Goal: Information Seeking & Learning: Learn about a topic

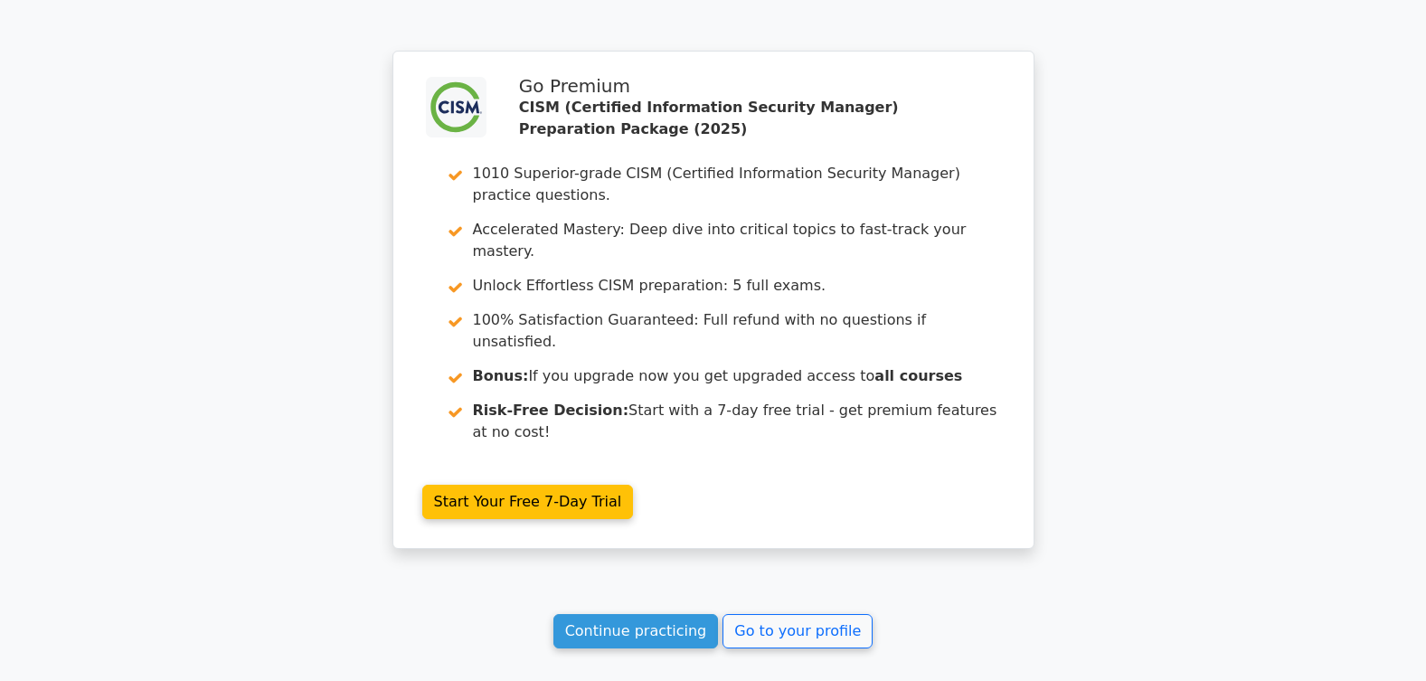
scroll to position [2864, 0]
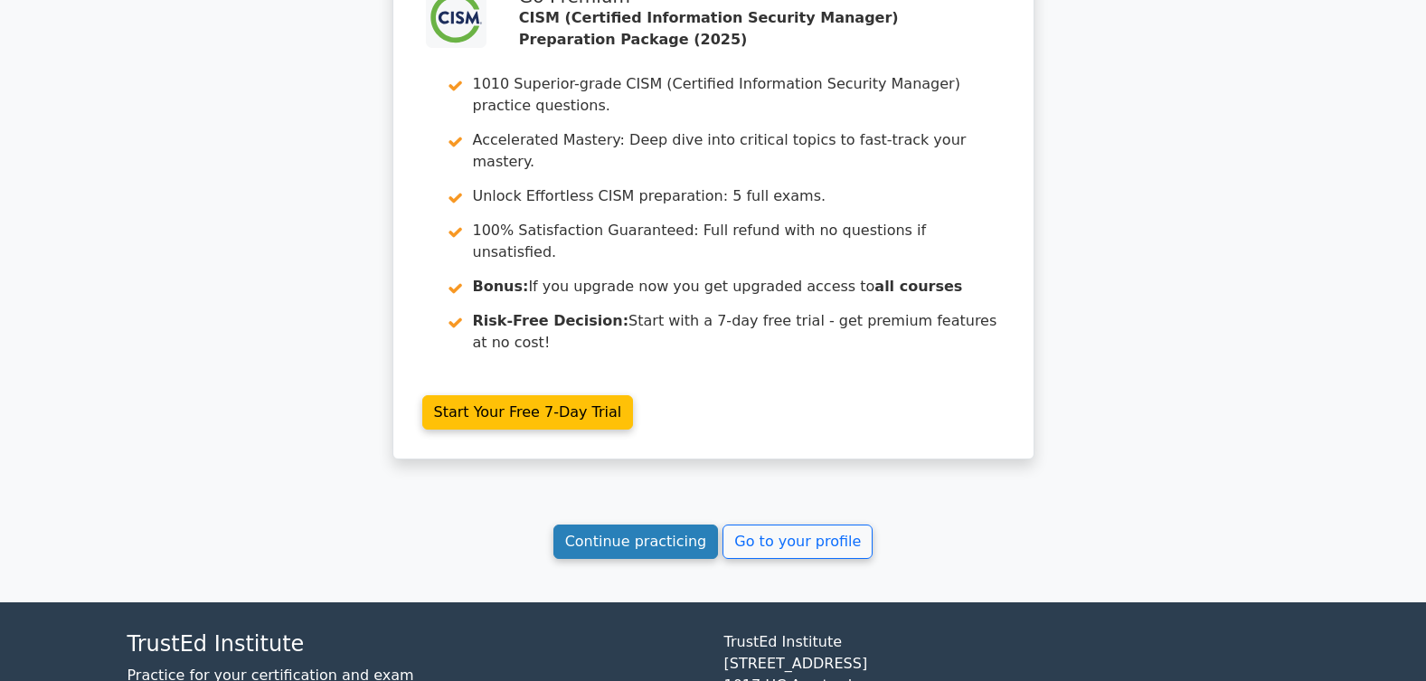
click at [628, 525] on link "Continue practicing" at bounding box center [637, 542] width 166 height 34
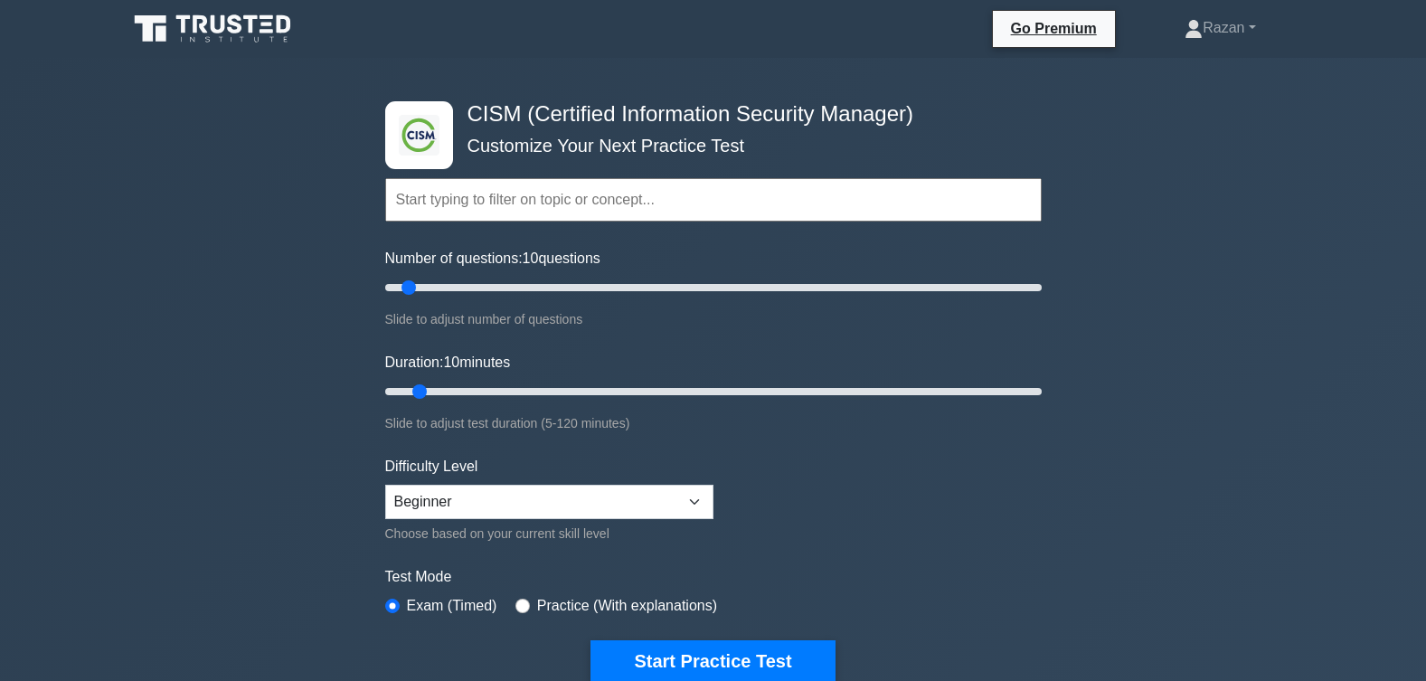
click at [727, 661] on button "Start Practice Test" at bounding box center [713, 661] width 244 height 42
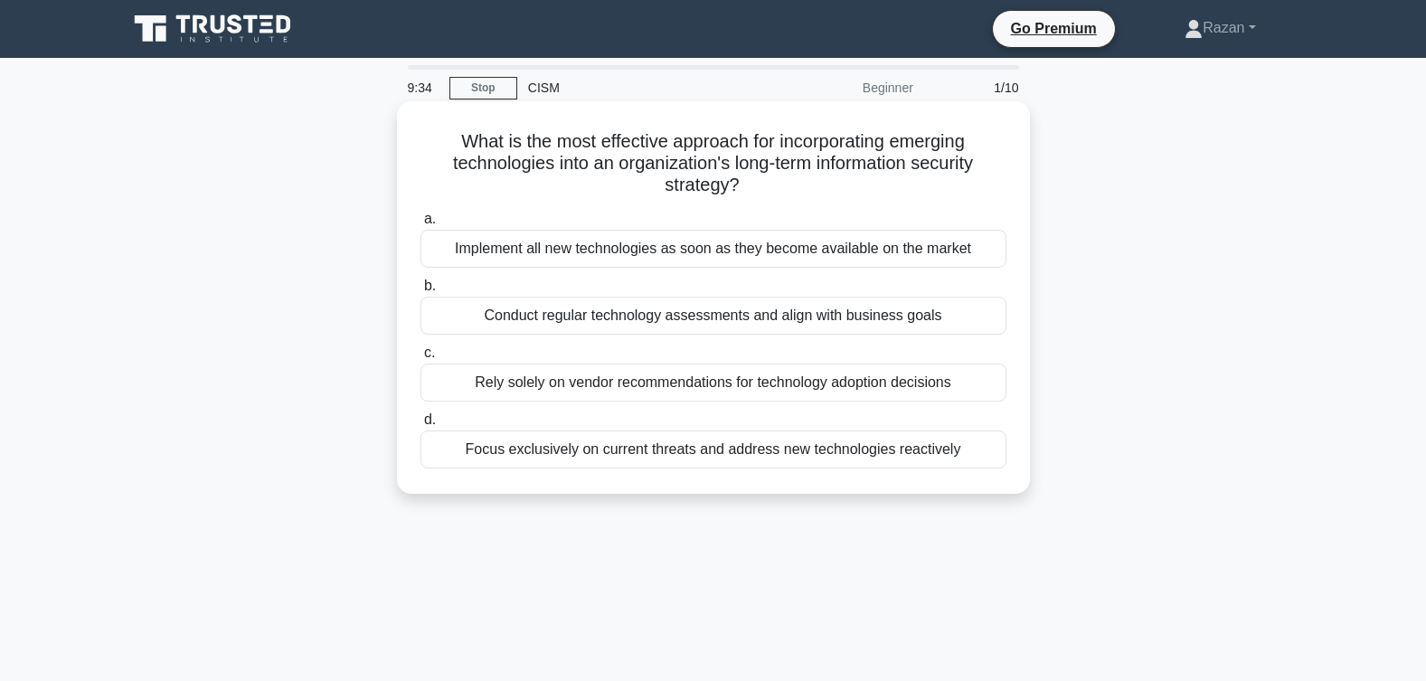
click at [694, 317] on div "Conduct regular technology assessments and align with business goals" at bounding box center [714, 316] width 586 height 38
click at [421, 292] on input "b. Conduct regular technology assessments and align with business goals" at bounding box center [421, 286] width 0 height 12
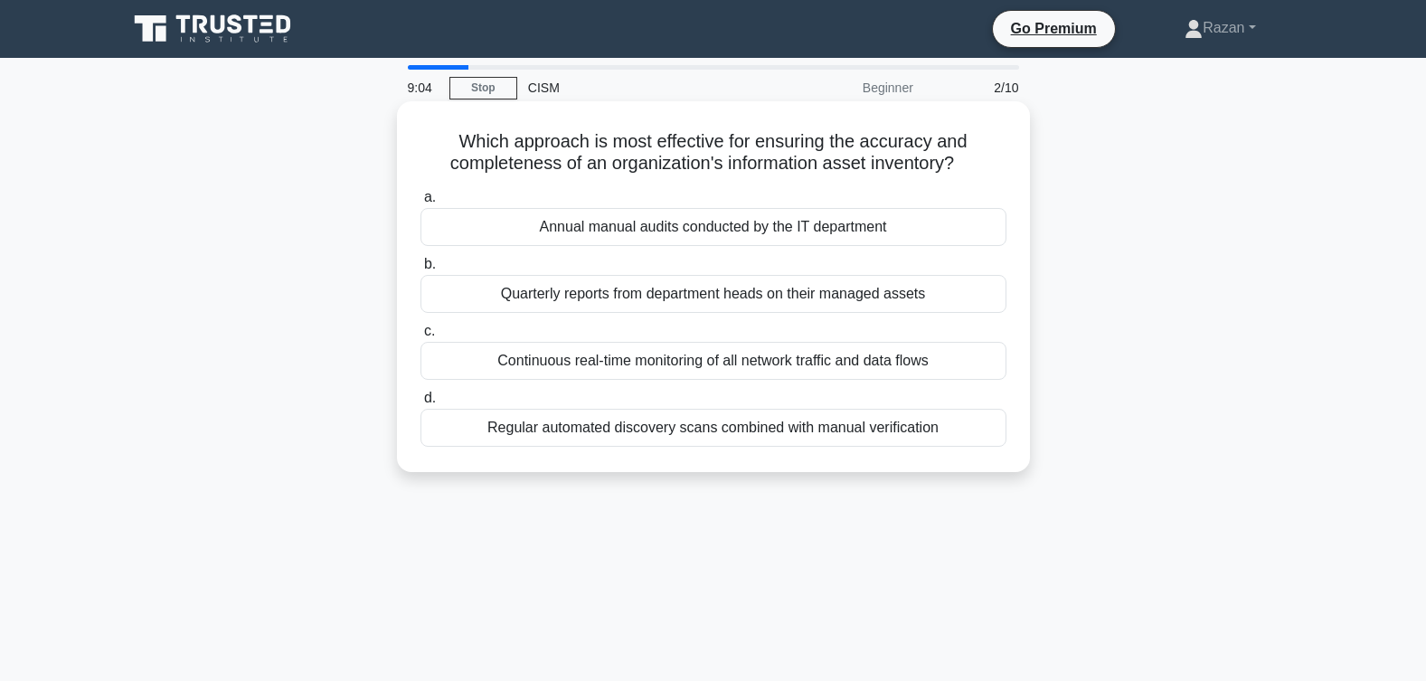
click at [682, 365] on div "Continuous real-time monitoring of all network traffic and data flows" at bounding box center [714, 361] width 586 height 38
click at [421, 337] on input "c. Continuous real-time monitoring of all network traffic and data flows" at bounding box center [421, 332] width 0 height 12
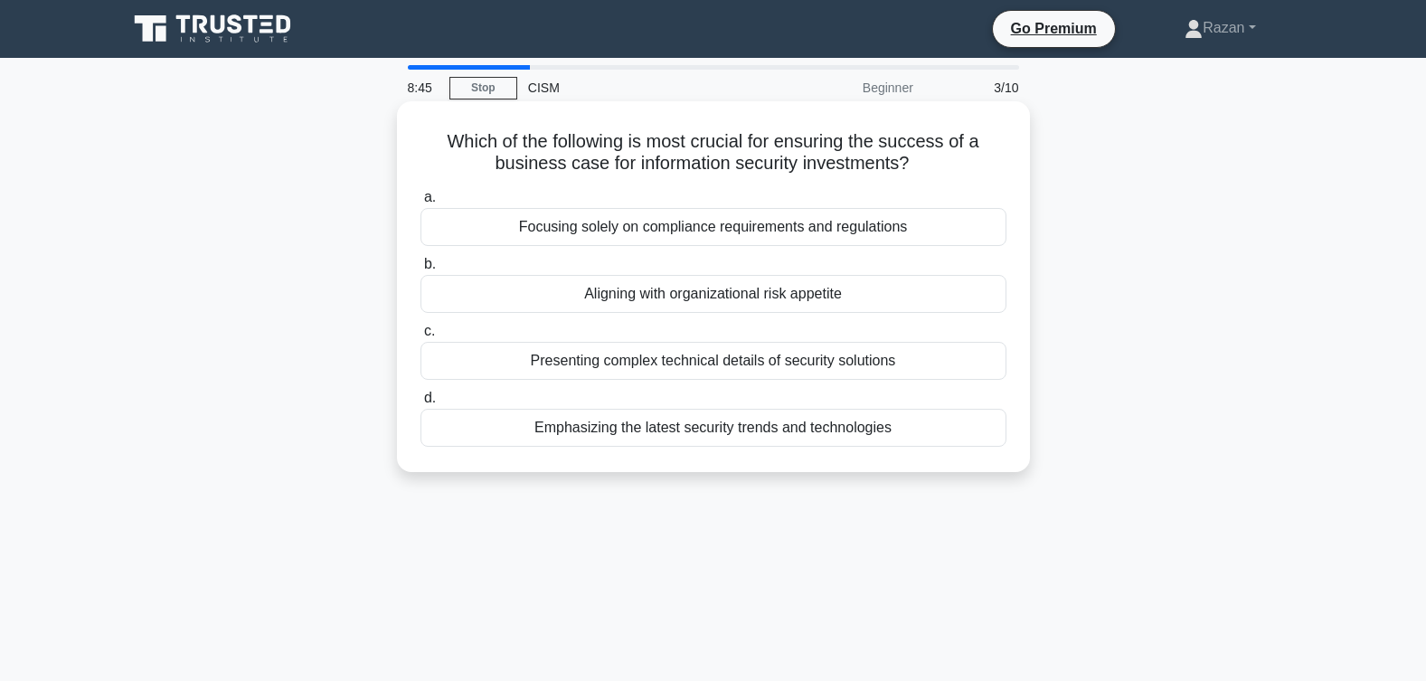
click at [761, 302] on div "Aligning with organizational risk appetite" at bounding box center [714, 294] width 586 height 38
click at [421, 270] on input "b. Aligning with organizational risk appetite" at bounding box center [421, 265] width 0 height 12
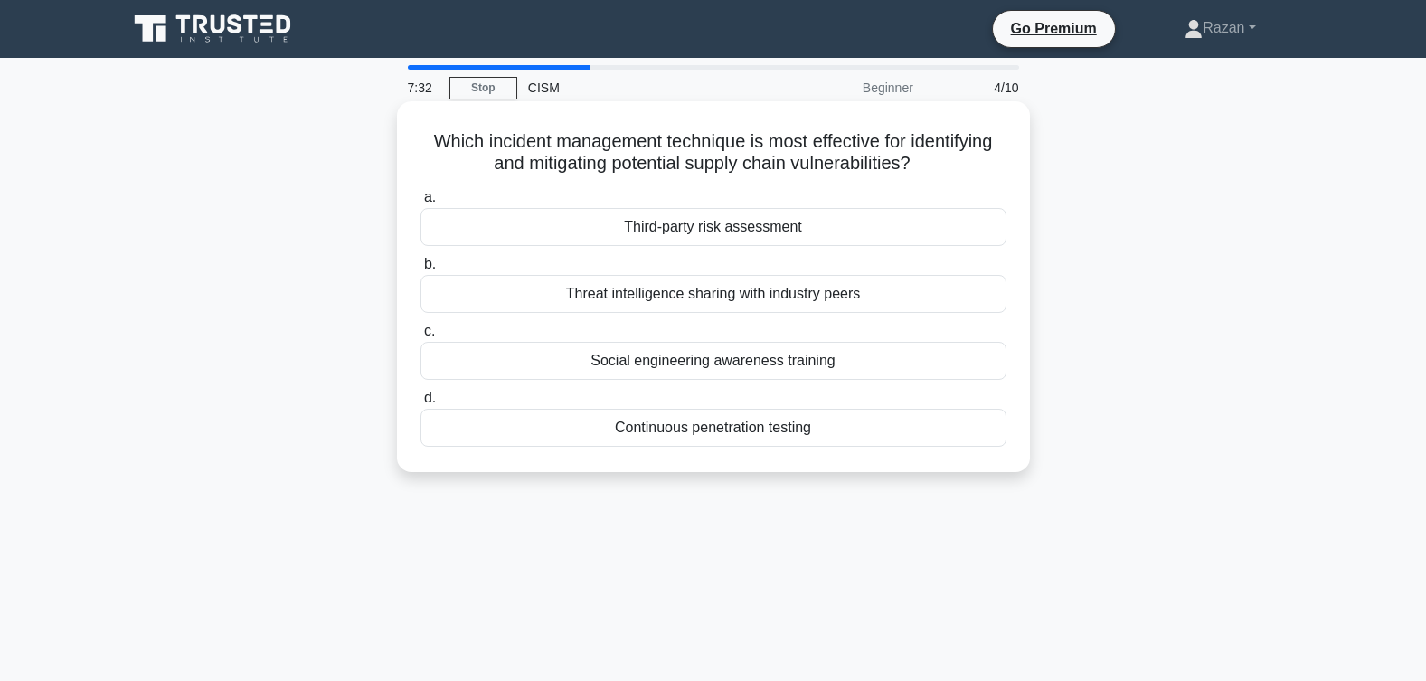
click at [753, 432] on div "Continuous penetration testing" at bounding box center [714, 428] width 586 height 38
click at [421, 404] on input "d. Continuous penetration testing" at bounding box center [421, 399] width 0 height 12
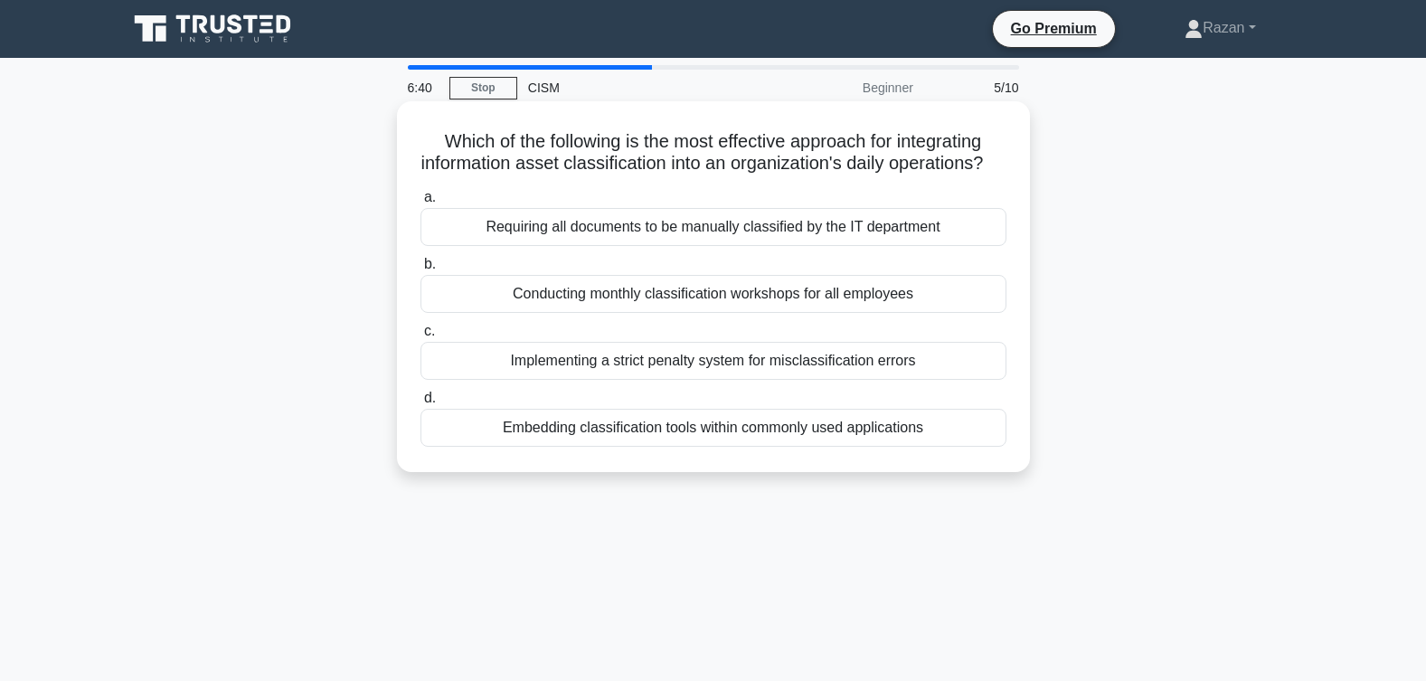
click at [750, 447] on div "Embedding classification tools within commonly used applications" at bounding box center [714, 428] width 586 height 38
click at [421, 404] on input "d. Embedding classification tools within commonly used applications" at bounding box center [421, 399] width 0 height 12
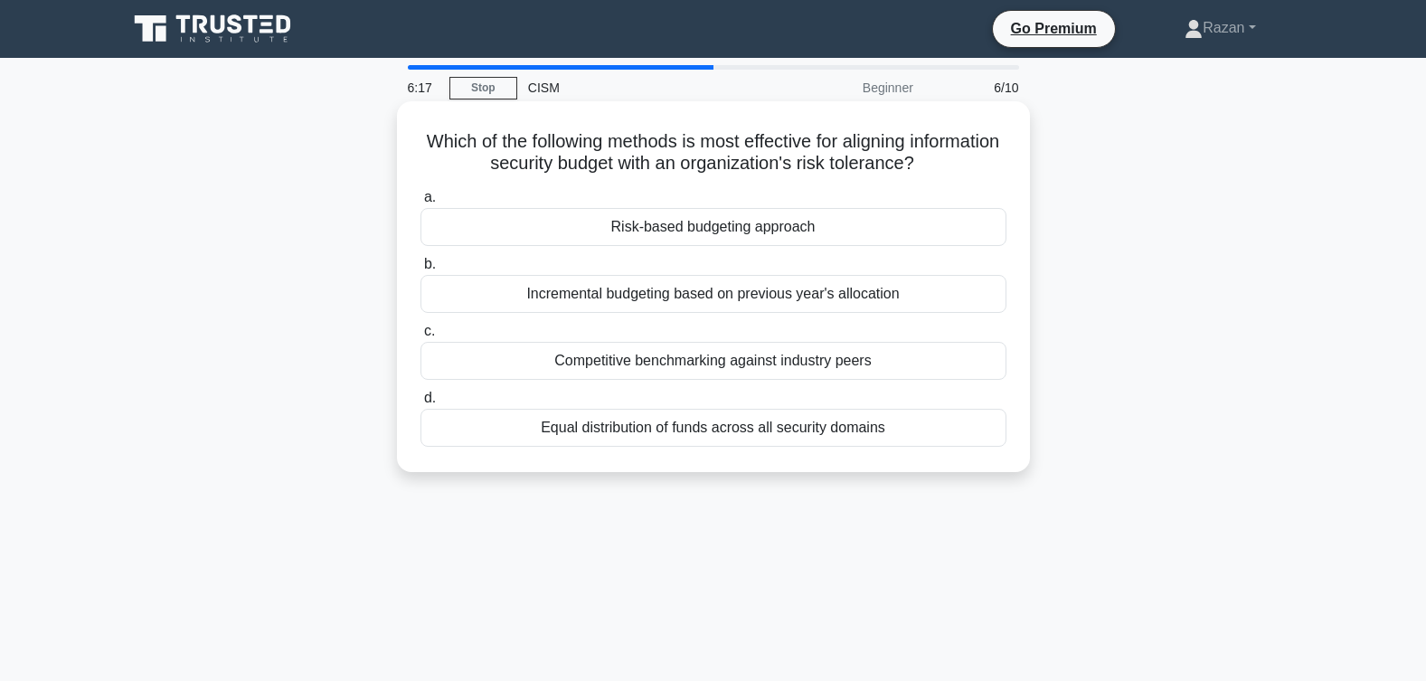
click at [735, 229] on div "Risk-based budgeting approach" at bounding box center [714, 227] width 586 height 38
click at [421, 204] on input "a. Risk-based budgeting approach" at bounding box center [421, 198] width 0 height 12
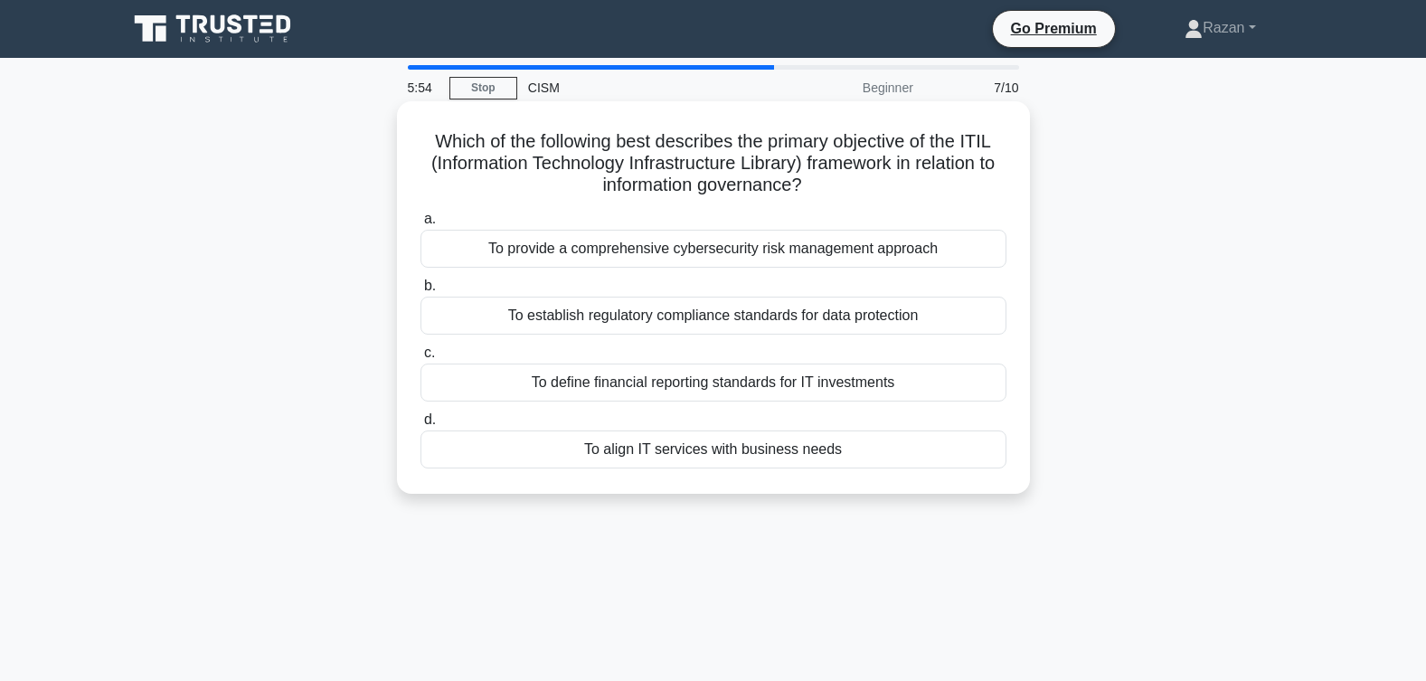
click at [791, 450] on div "To align IT services with business needs" at bounding box center [714, 450] width 586 height 38
click at [421, 426] on input "d. To align IT services with business needs" at bounding box center [421, 420] width 0 height 12
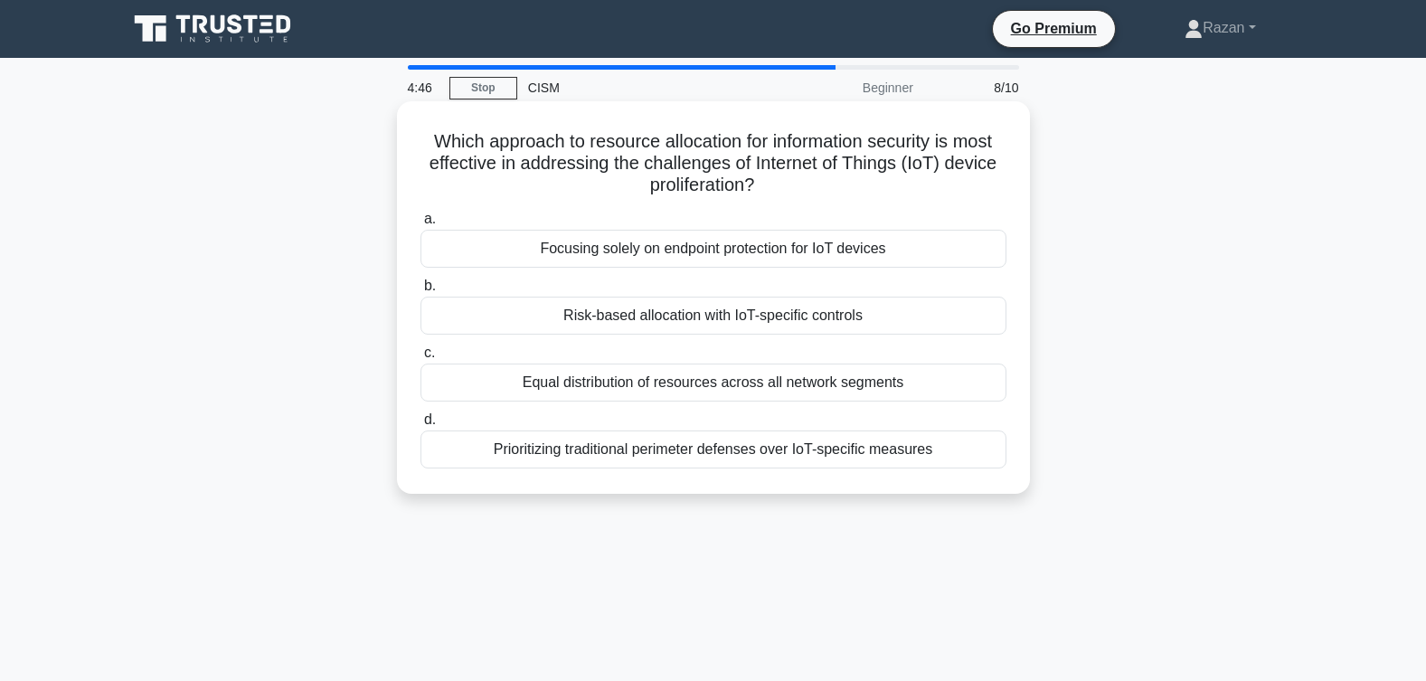
click at [702, 322] on div "Risk-based allocation with IoT-specific controls" at bounding box center [714, 316] width 586 height 38
click at [421, 292] on input "b. Risk-based allocation with IoT-specific controls" at bounding box center [421, 286] width 0 height 12
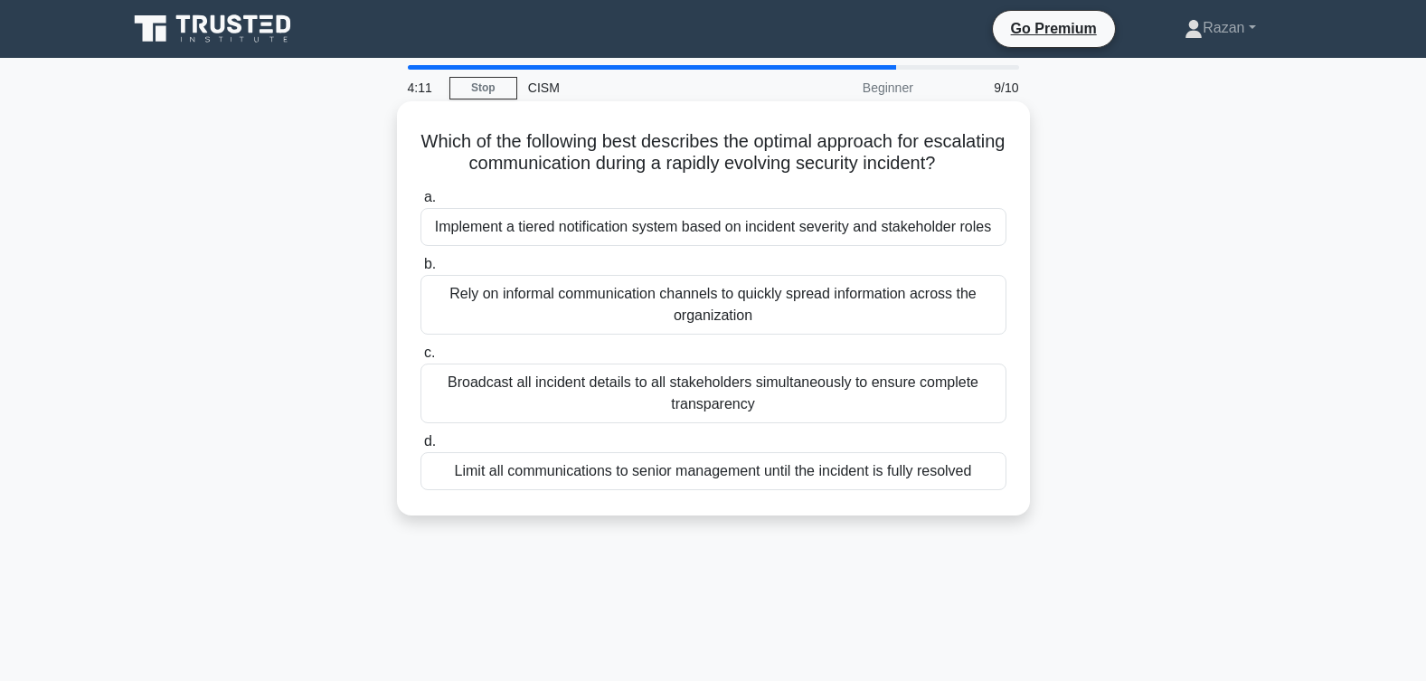
click at [729, 246] on div "Implement a tiered notification system based on incident severity and stakehold…" at bounding box center [714, 227] width 586 height 38
click at [421, 204] on input "a. Implement a tiered notification system based on incident severity and stakeh…" at bounding box center [421, 198] width 0 height 12
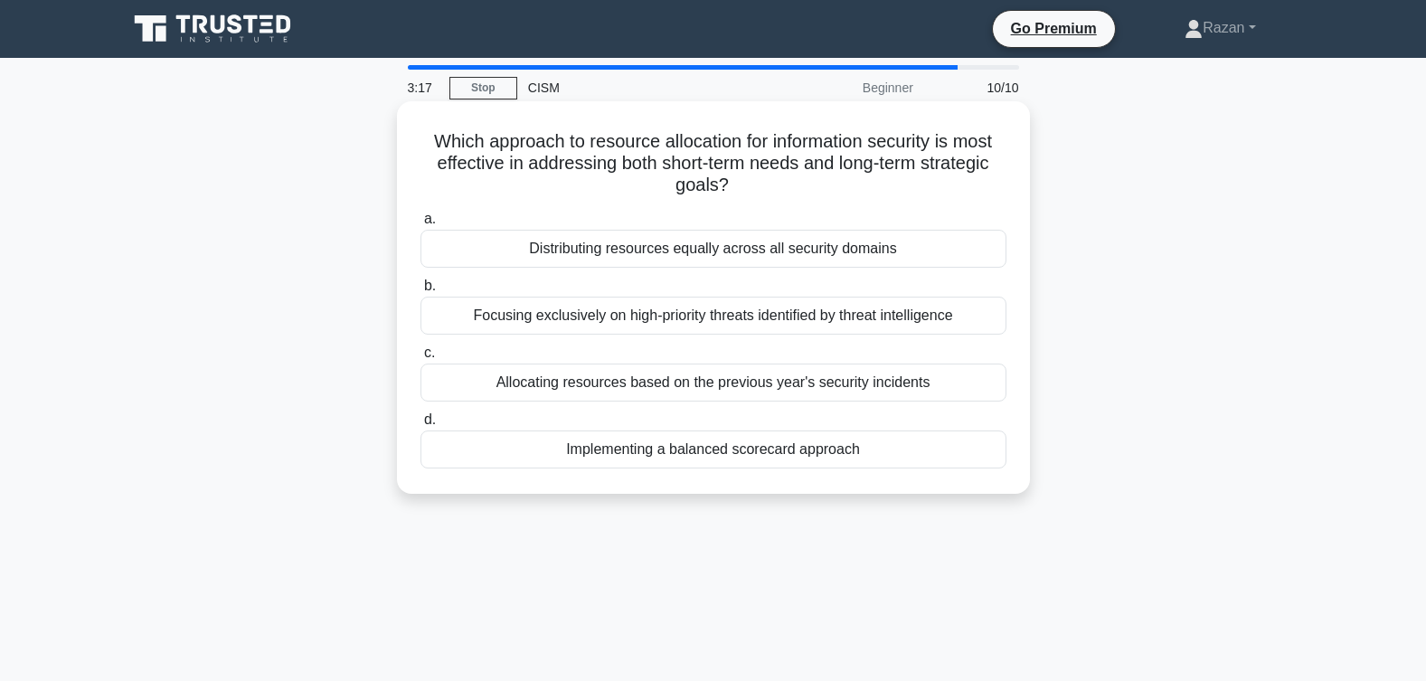
click at [711, 452] on div "Implementing a balanced scorecard approach" at bounding box center [714, 450] width 586 height 38
click at [421, 426] on input "d. Implementing a balanced scorecard approach" at bounding box center [421, 420] width 0 height 12
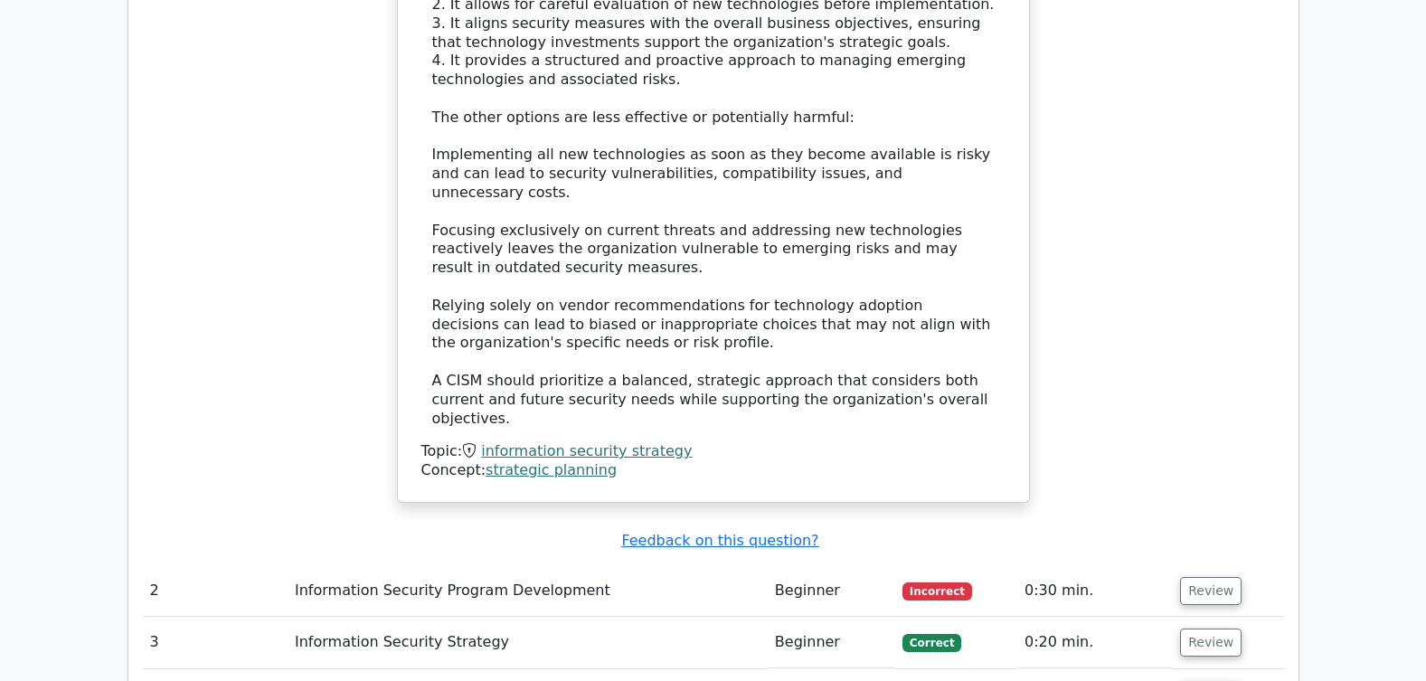
scroll to position [2059, 0]
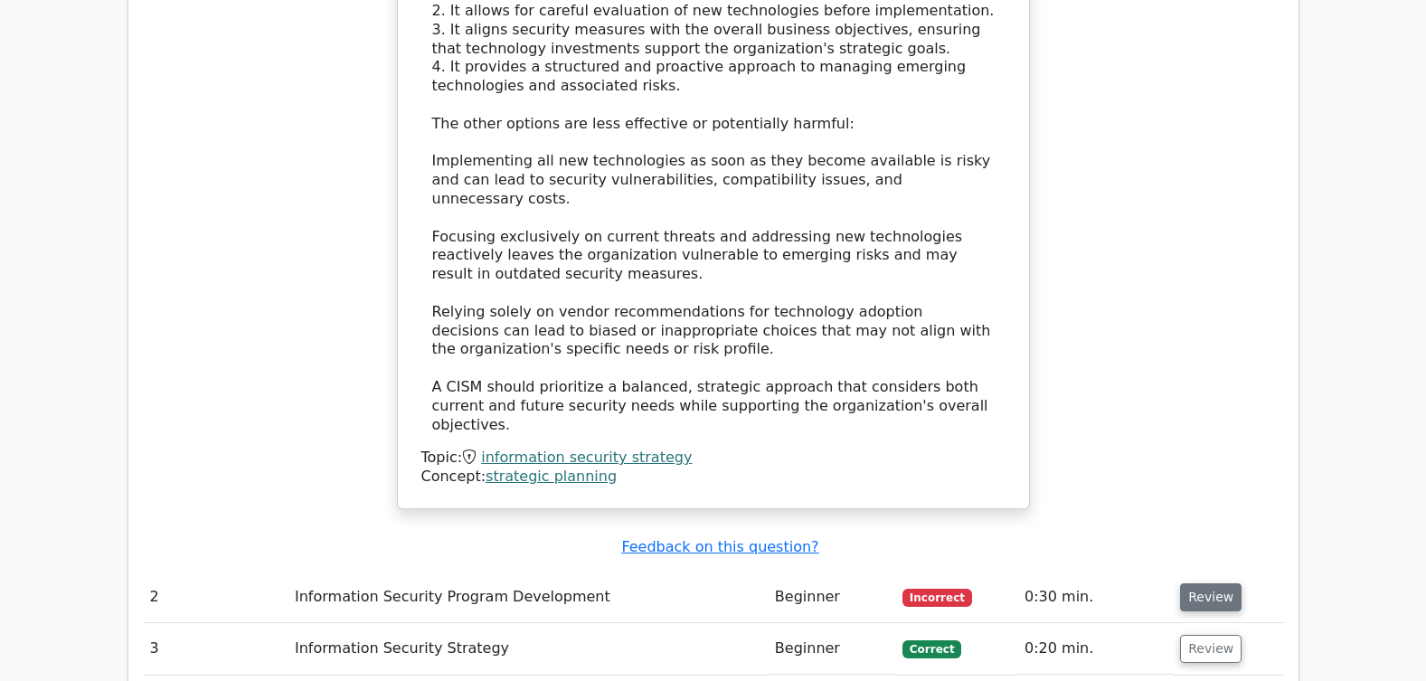
click at [1209, 583] on button "Review" at bounding box center [1211, 597] width 62 height 28
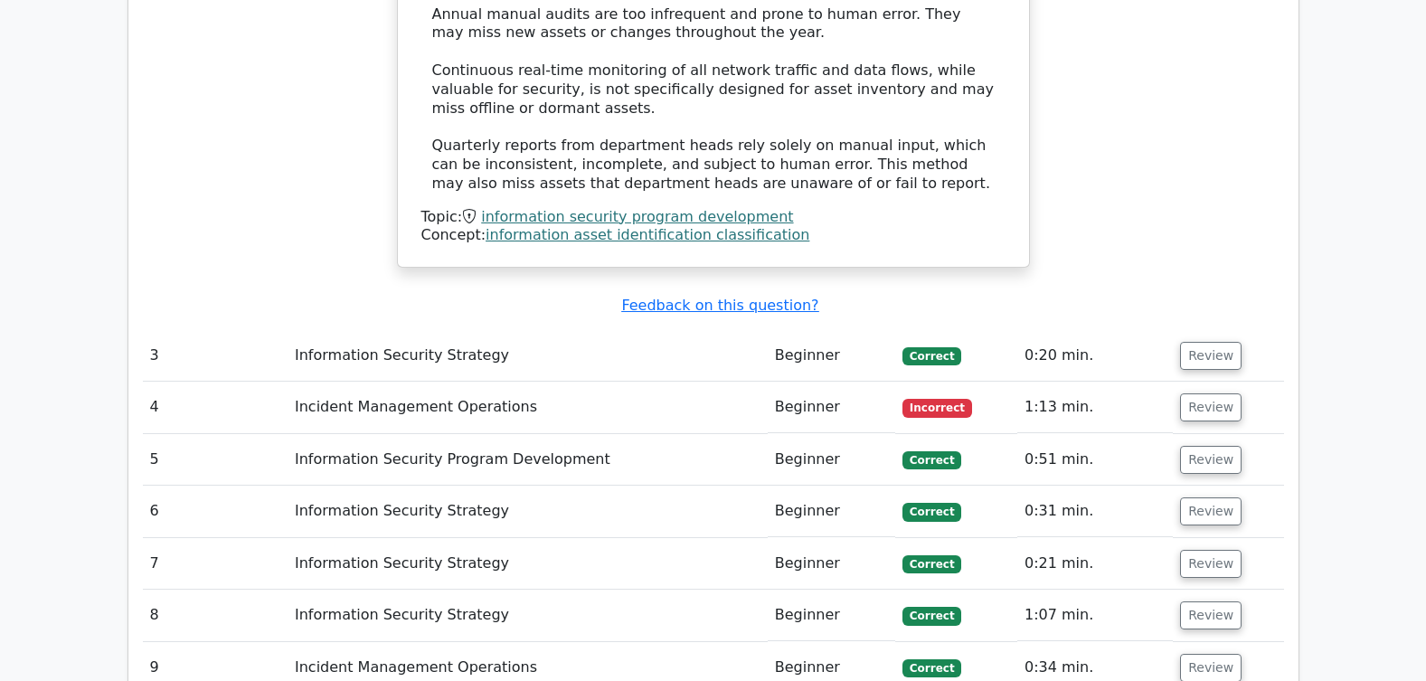
scroll to position [3385, 0]
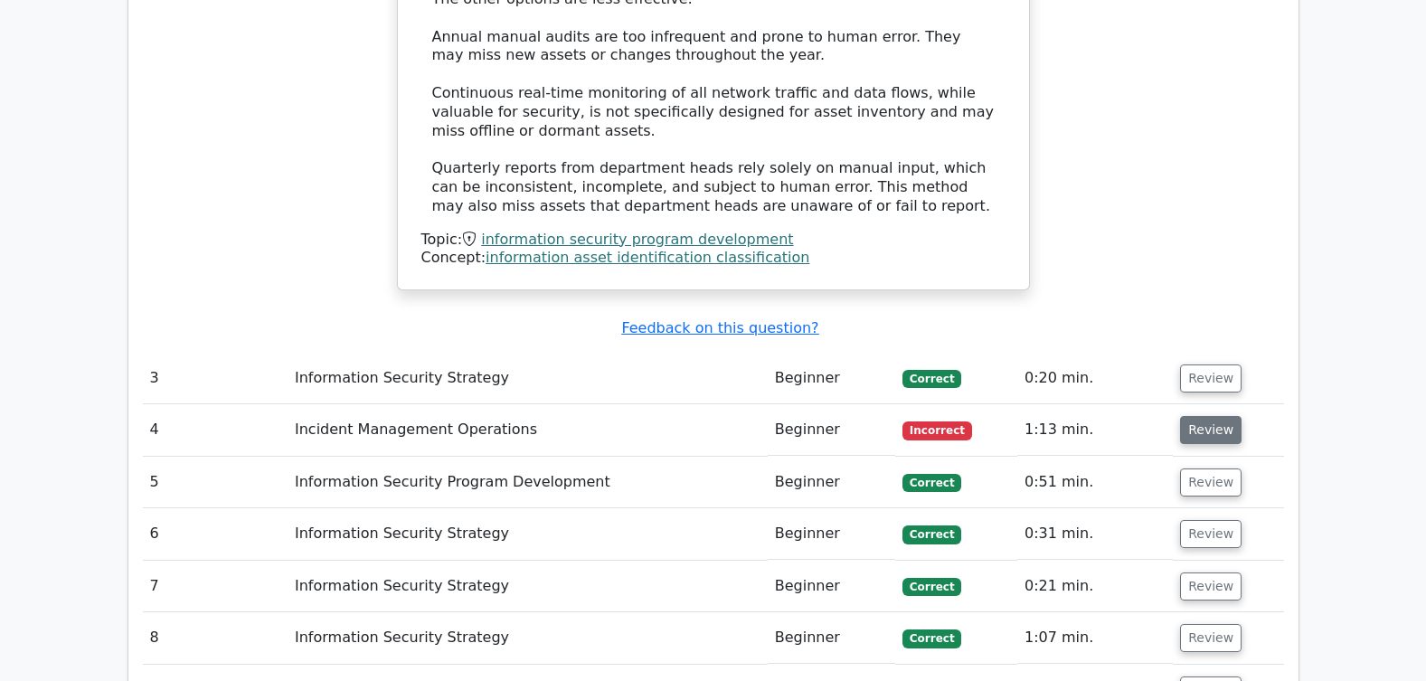
click at [1197, 416] on button "Review" at bounding box center [1211, 430] width 62 height 28
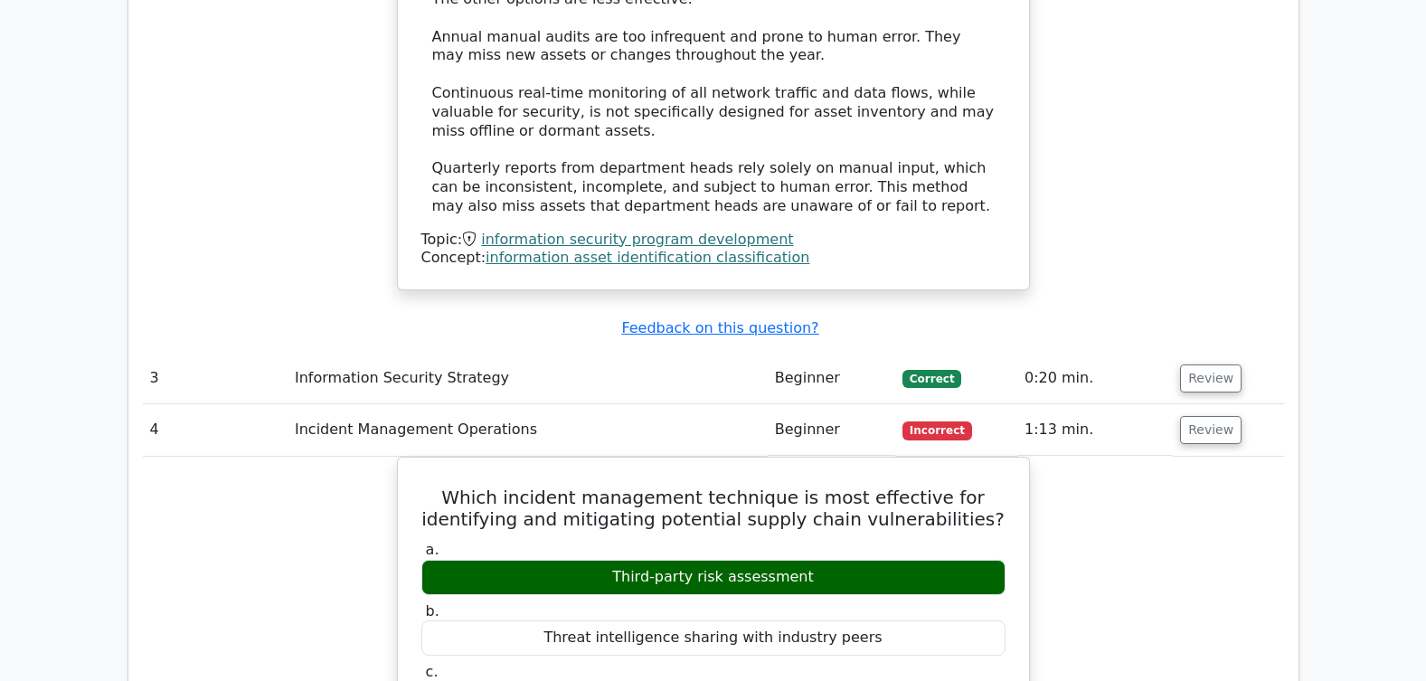
drag, startPoint x: 832, startPoint y: 395, endPoint x: 336, endPoint y: 383, distance: 495.8
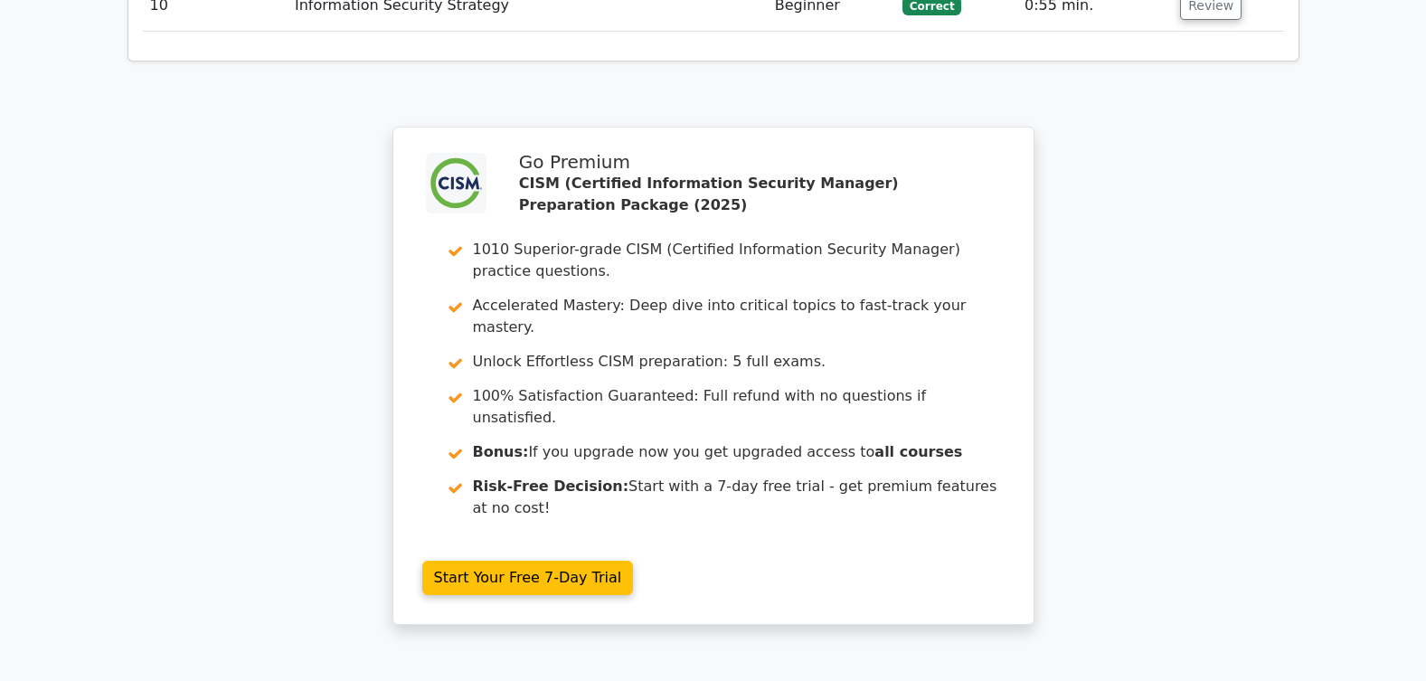
scroll to position [5177, 0]
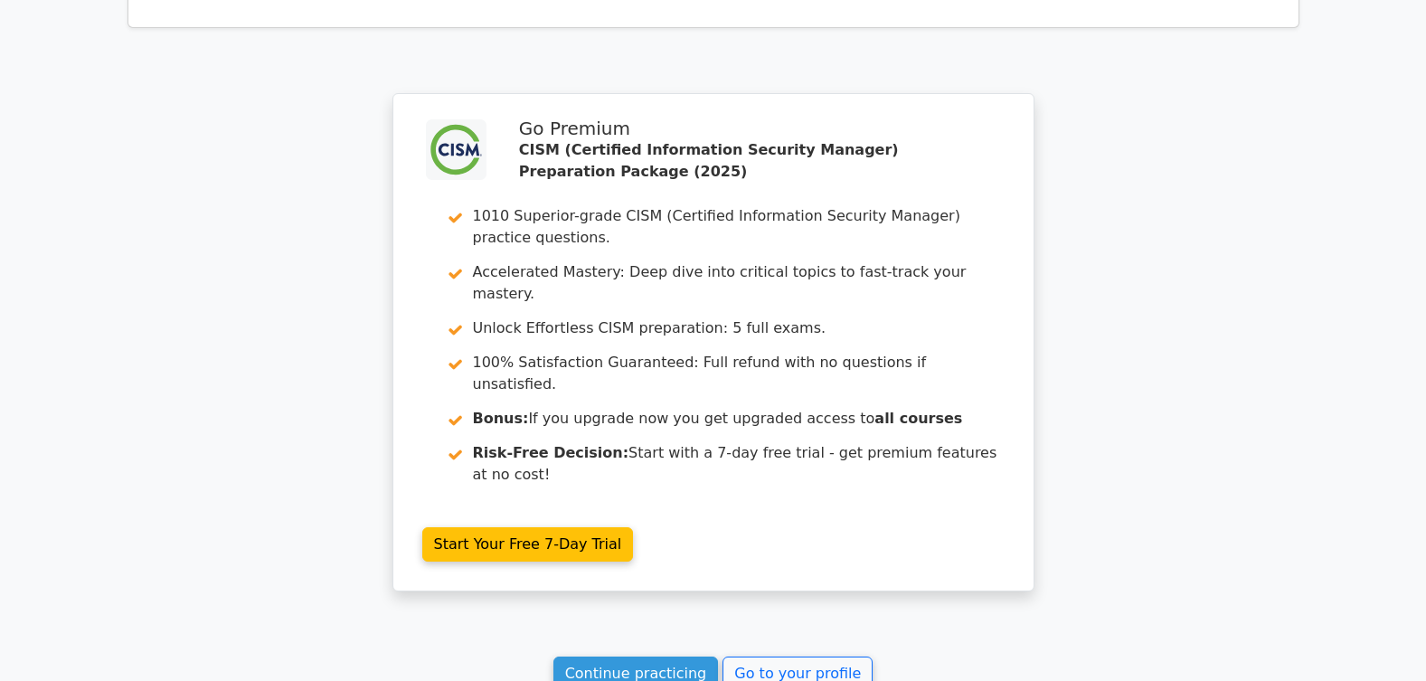
click at [645, 657] on link "Continue practicing" at bounding box center [637, 674] width 166 height 34
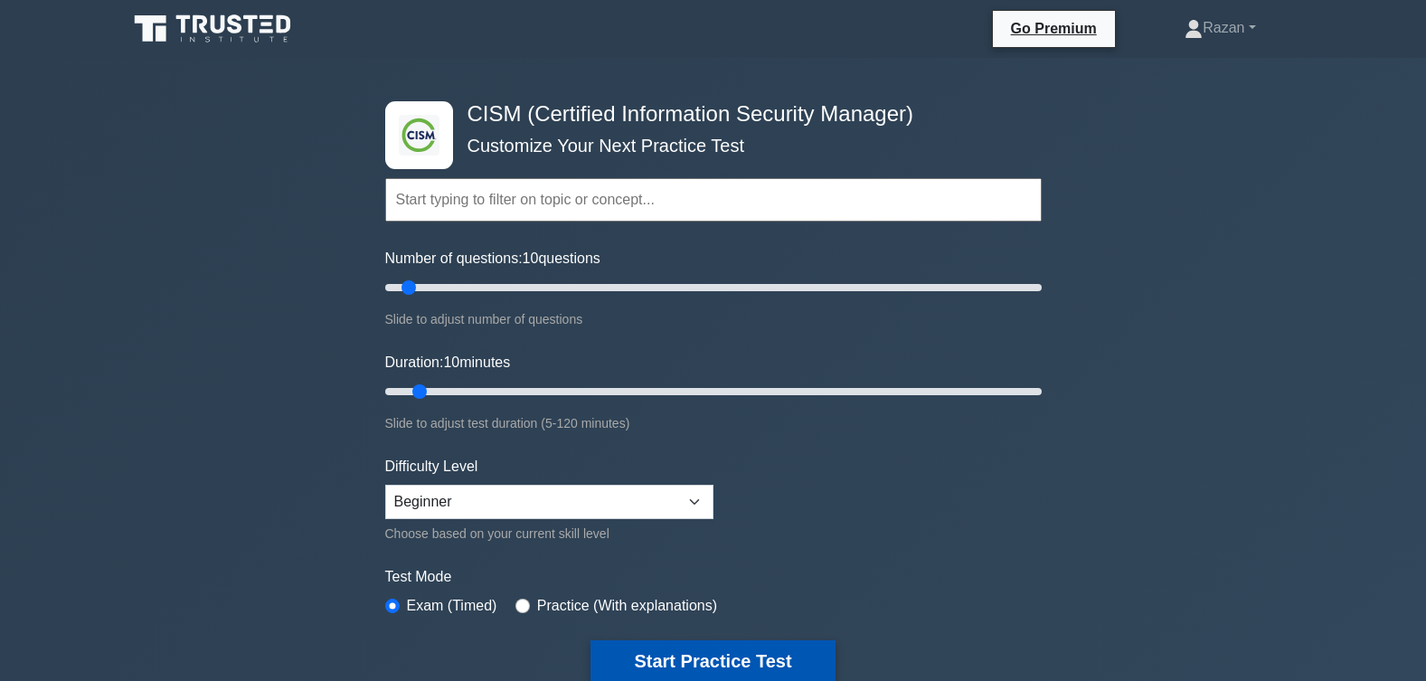
click at [701, 659] on button "Start Practice Test" at bounding box center [713, 661] width 244 height 42
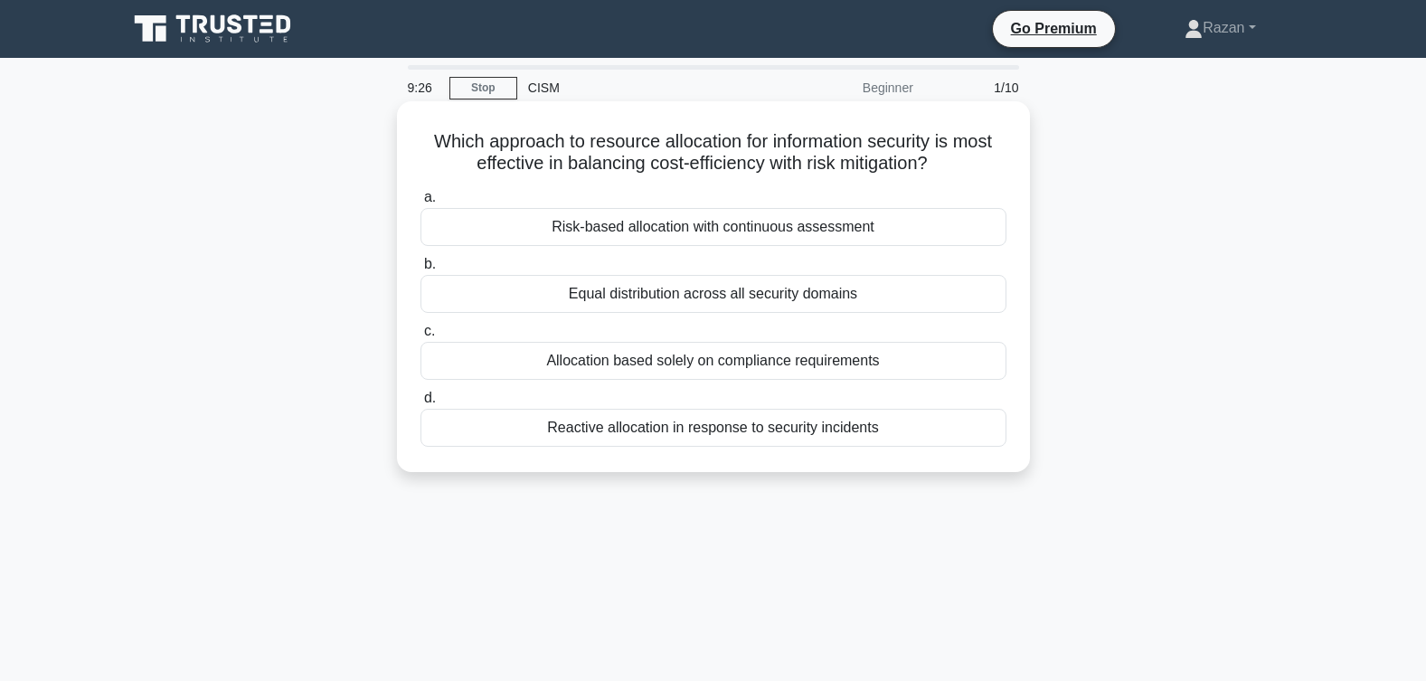
click at [709, 232] on div "Risk-based allocation with continuous assessment" at bounding box center [714, 227] width 586 height 38
click at [421, 204] on input "a. Risk-based allocation with continuous assessment" at bounding box center [421, 198] width 0 height 12
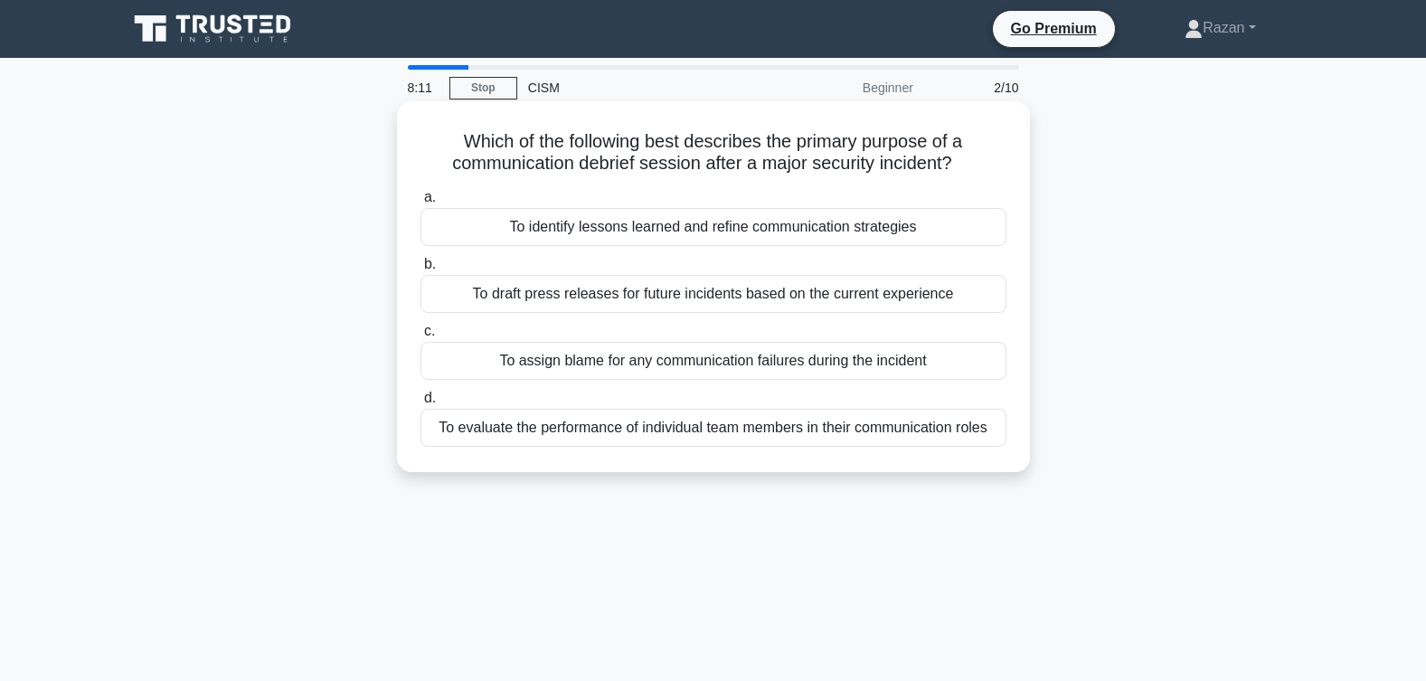
click at [704, 431] on div "To evaluate the performance of individual team members in their communication r…" at bounding box center [714, 428] width 586 height 38
click at [421, 404] on input "d. To evaluate the performance of individual team members in their communicatio…" at bounding box center [421, 399] width 0 height 12
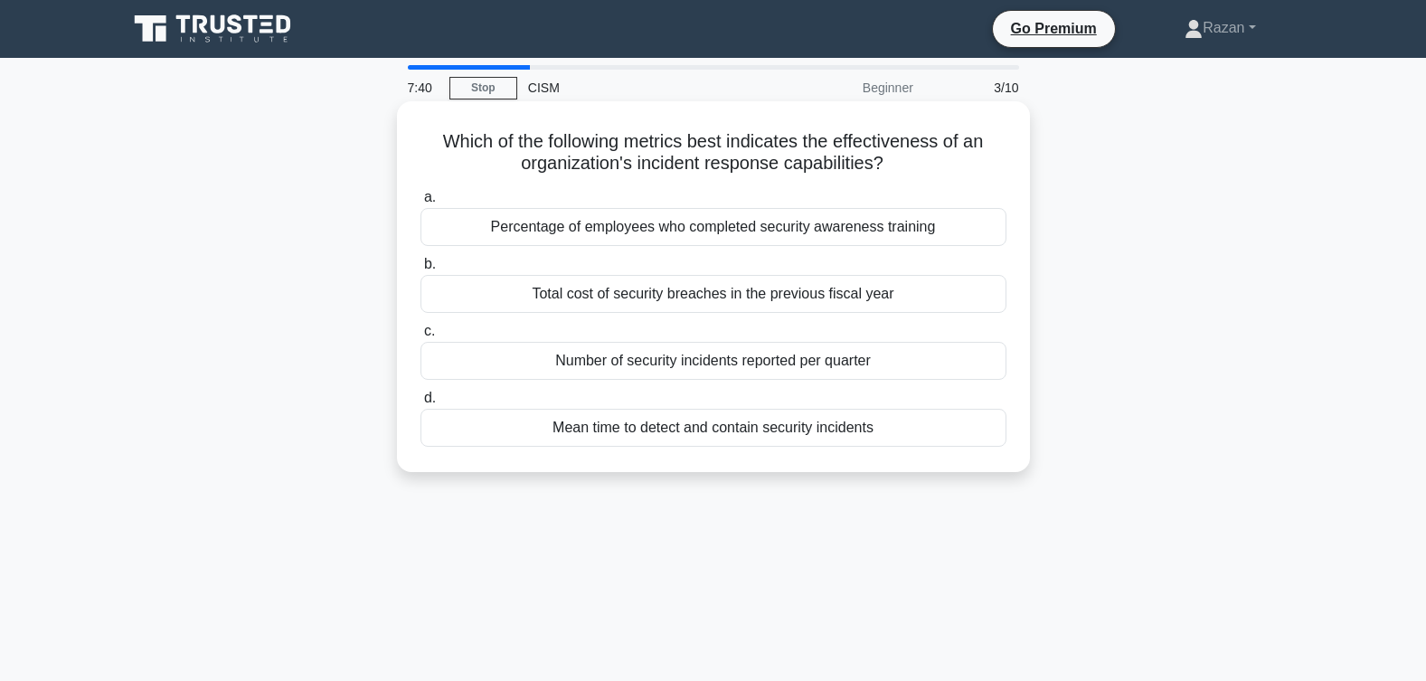
click at [794, 432] on div "Mean time to detect and contain security incidents" at bounding box center [714, 428] width 586 height 38
click at [971, 435] on div "Mean time to detect and contain security incidents" at bounding box center [714, 428] width 586 height 38
click at [421, 404] on input "d. Mean time to detect and contain security incidents" at bounding box center [421, 399] width 0 height 12
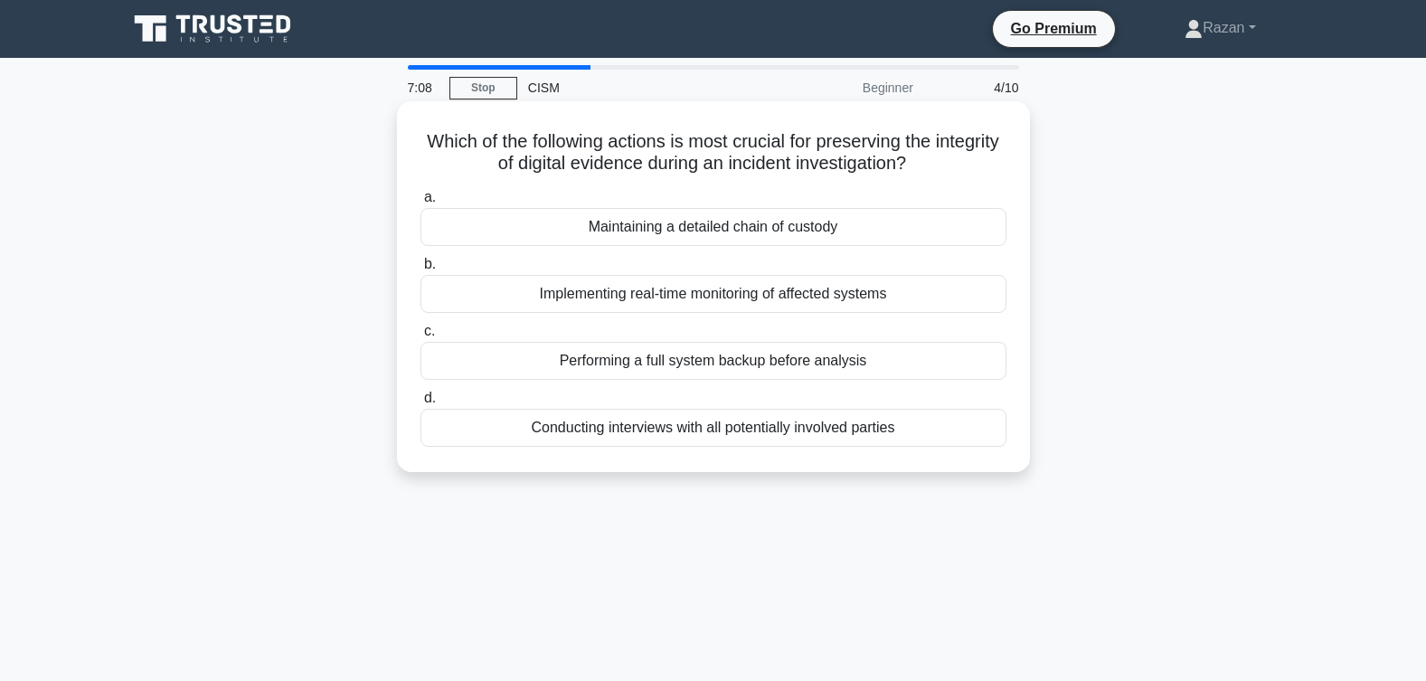
click at [778, 236] on div "Maintaining a detailed chain of custody" at bounding box center [714, 227] width 586 height 38
click at [421, 204] on input "a. Maintaining a detailed chain of custody" at bounding box center [421, 198] width 0 height 12
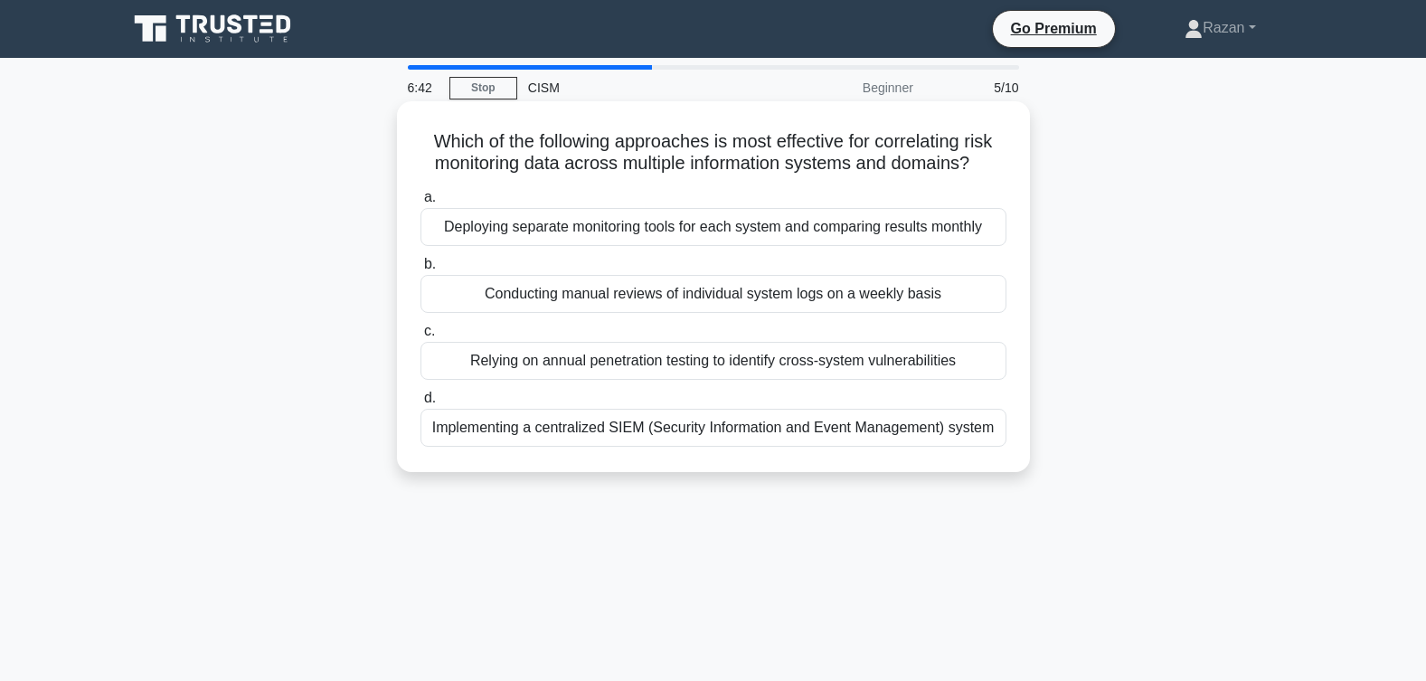
click at [711, 430] on div "Implementing a centralized SIEM (Security Information and Event Management) sys…" at bounding box center [714, 428] width 586 height 38
click at [421, 404] on input "d. Implementing a centralized SIEM (Security Information and Event Management) …" at bounding box center [421, 399] width 0 height 12
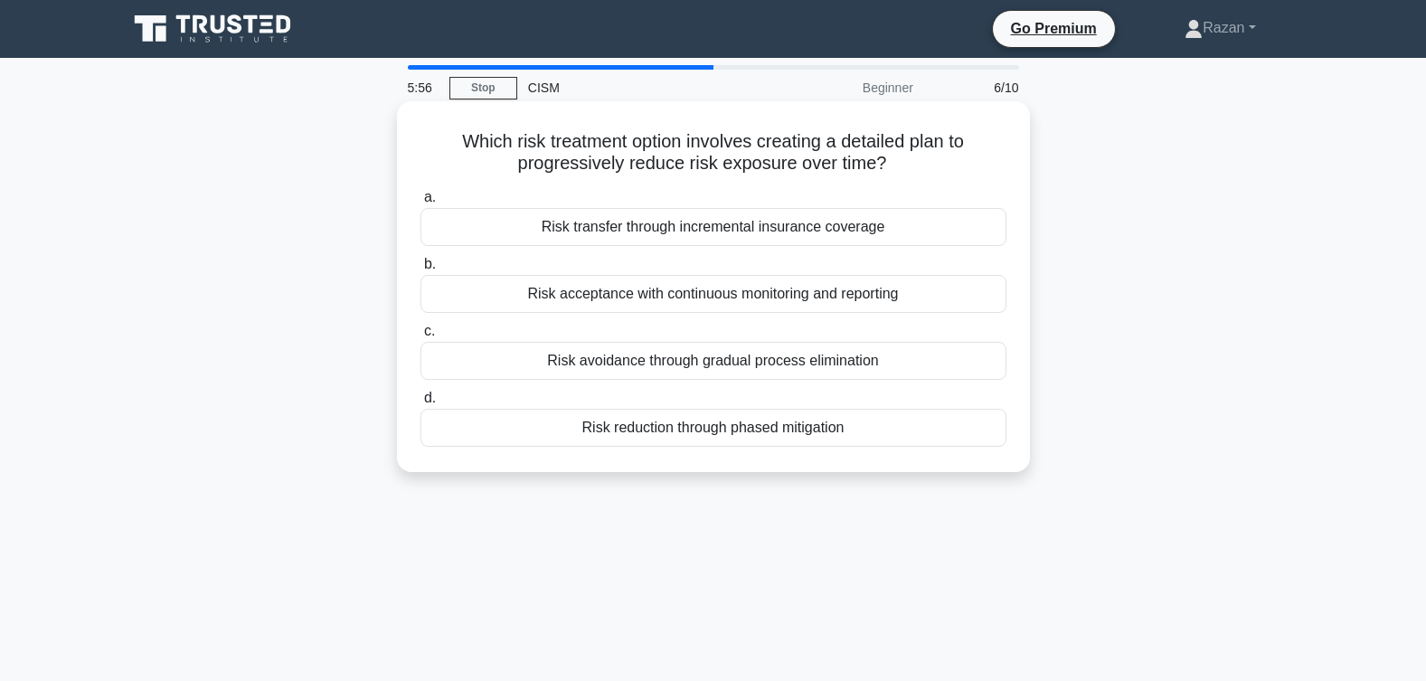
click at [747, 296] on div "Risk acceptance with continuous monitoring and reporting" at bounding box center [714, 294] width 586 height 38
click at [421, 270] on input "b. Risk acceptance with continuous monitoring and reporting" at bounding box center [421, 265] width 0 height 12
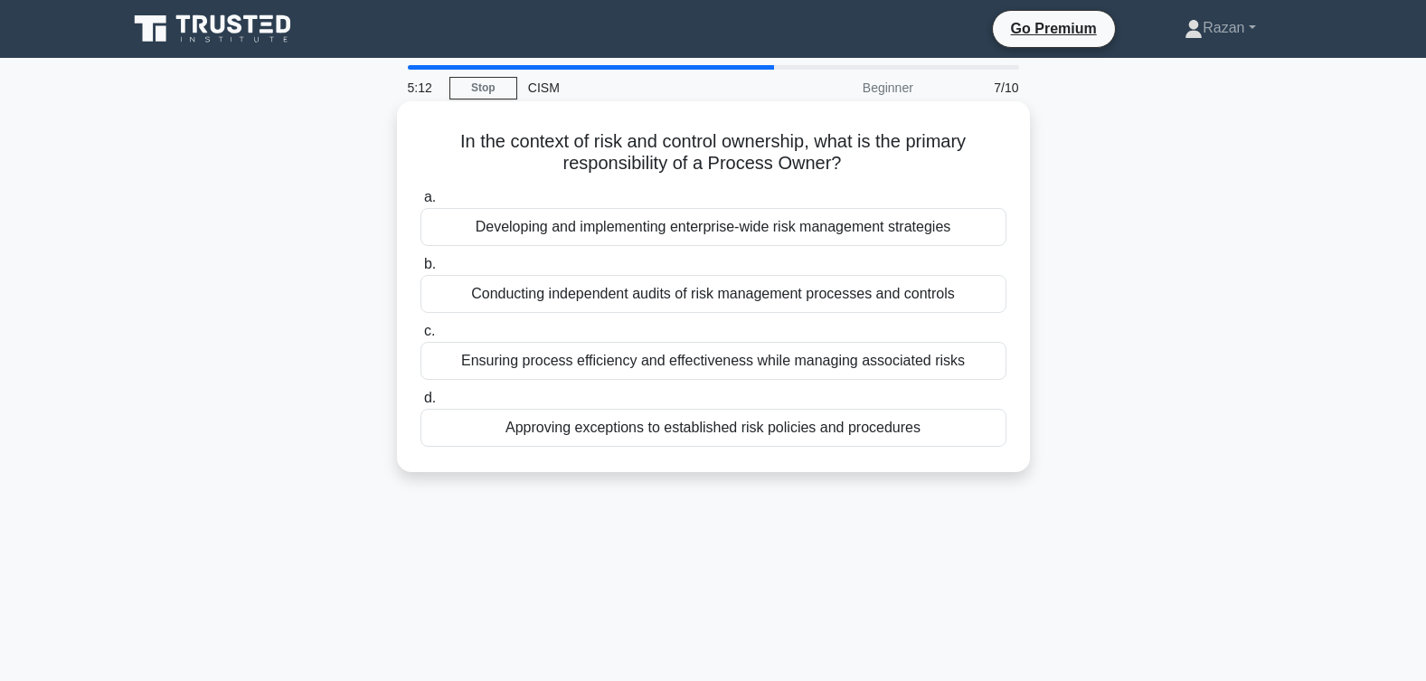
click at [735, 362] on div "Ensuring process efficiency and effectiveness while managing associated risks" at bounding box center [714, 361] width 586 height 38
click at [421, 337] on input "c. Ensuring process efficiency and effectiveness while managing associated risks" at bounding box center [421, 332] width 0 height 12
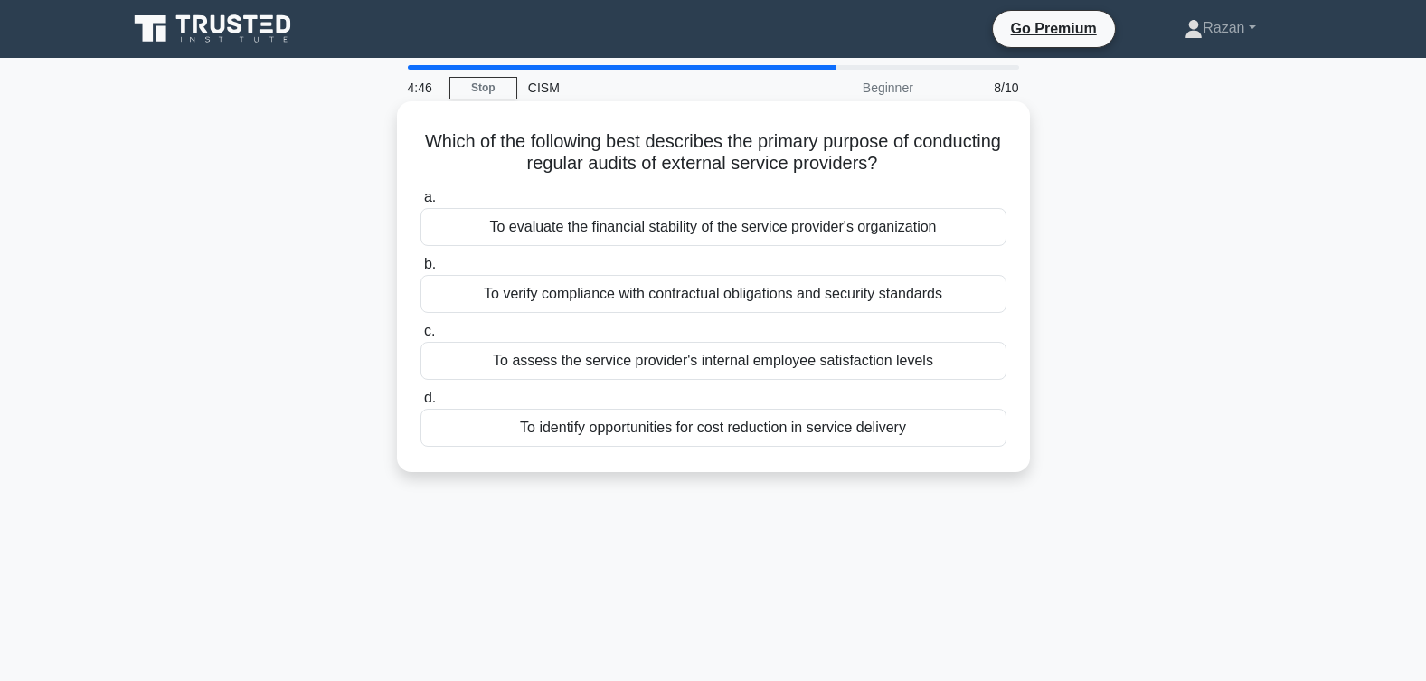
click at [727, 291] on div "To verify compliance with contractual obligations and security standards" at bounding box center [714, 294] width 586 height 38
click at [421, 270] on input "b. To verify compliance with contractual obligations and security standards" at bounding box center [421, 265] width 0 height 12
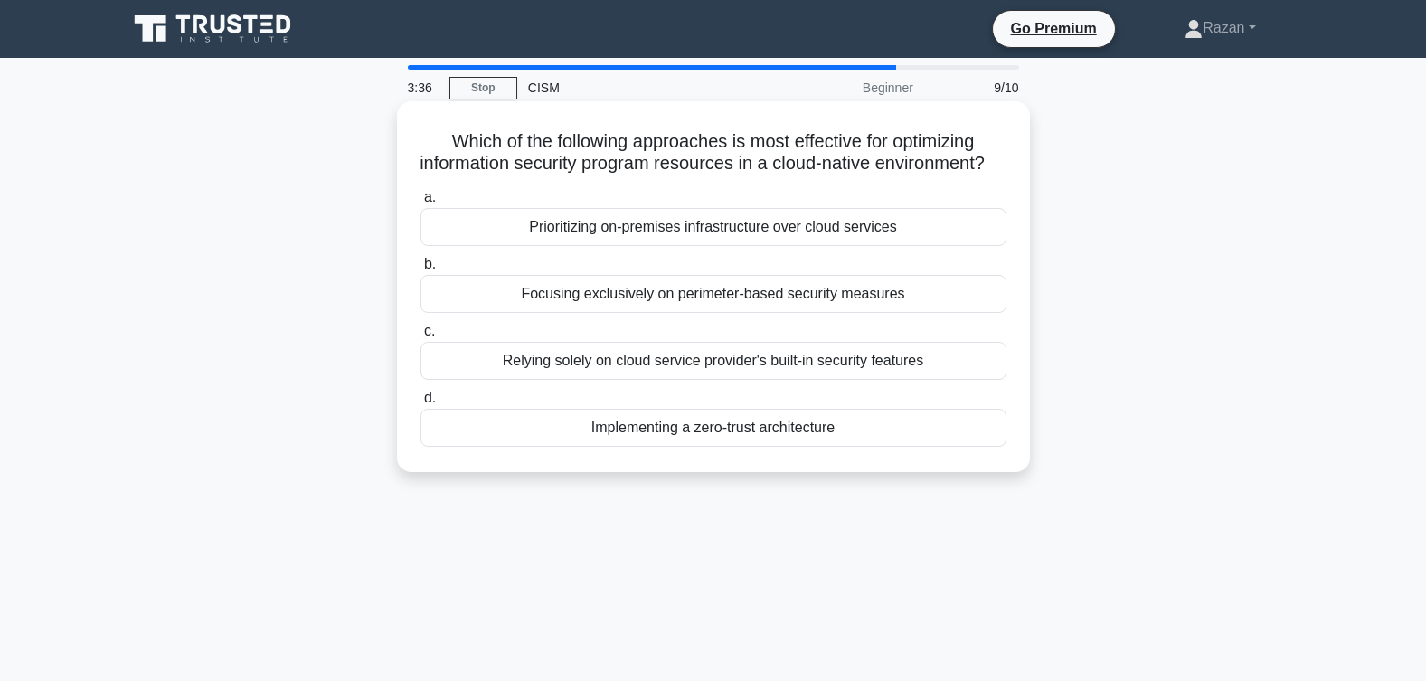
click at [718, 246] on div "Prioritizing on-premises infrastructure over cloud services" at bounding box center [714, 227] width 586 height 38
click at [421, 204] on input "a. Prioritizing on-premises infrastructure over cloud services" at bounding box center [421, 198] width 0 height 12
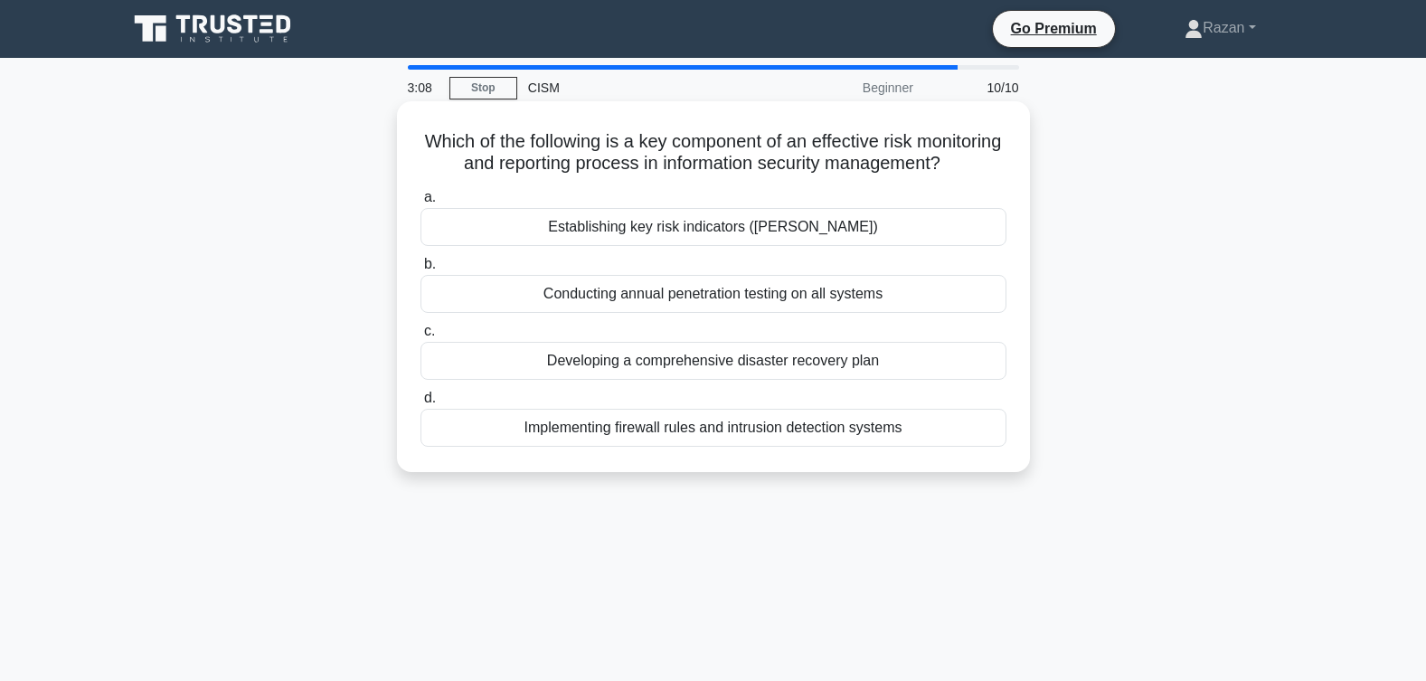
drag, startPoint x: 694, startPoint y: 251, endPoint x: 752, endPoint y: 257, distance: 58.1
click at [695, 246] on div "Establishing key risk indicators (KRIs)" at bounding box center [714, 227] width 586 height 38
click at [871, 246] on div "Establishing key risk indicators (KRIs)" at bounding box center [714, 227] width 586 height 38
click at [421, 204] on input "a. Establishing key risk indicators (KRIs)" at bounding box center [421, 198] width 0 height 12
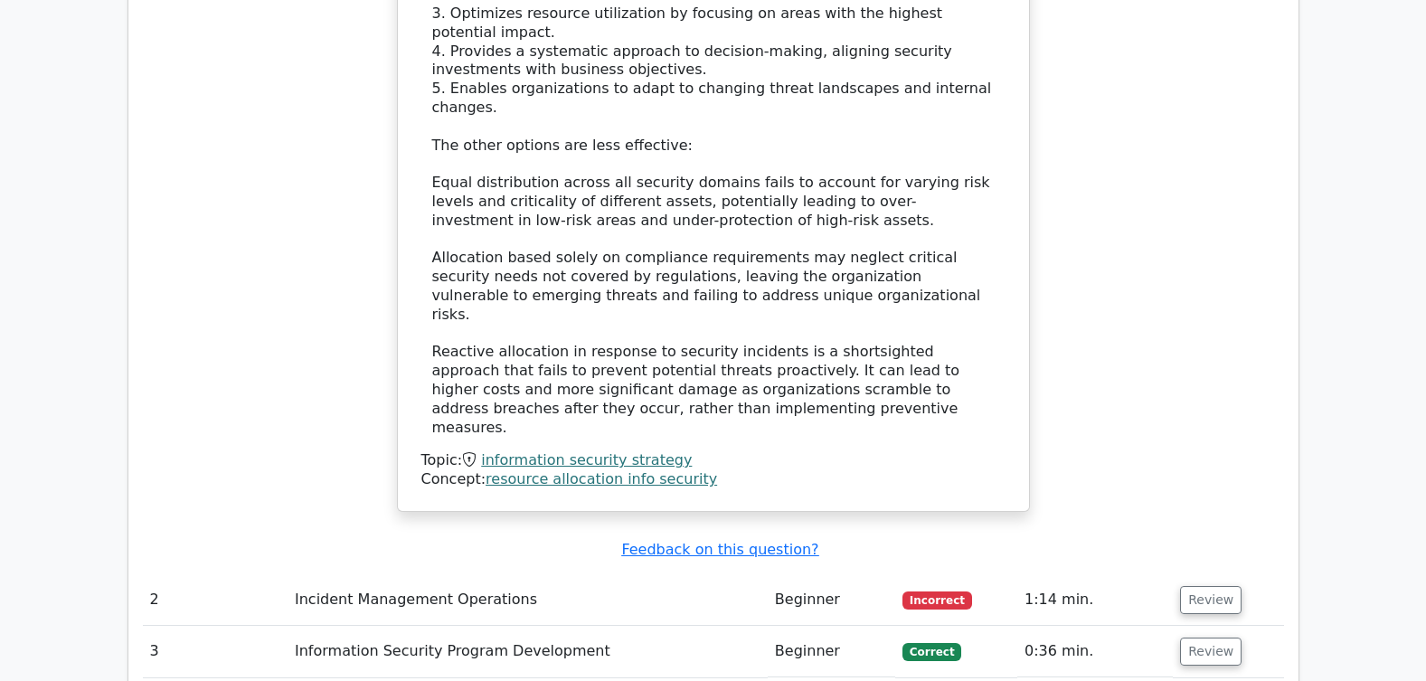
scroll to position [2207, 0]
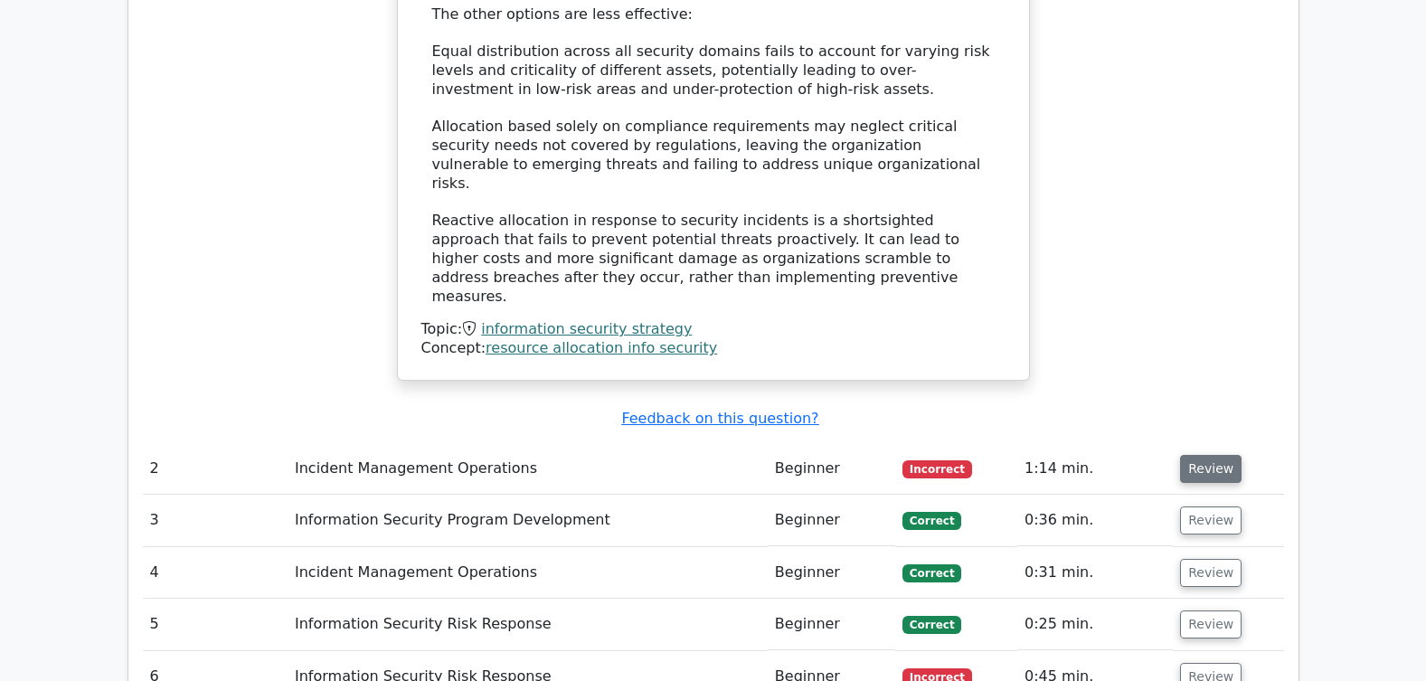
click at [1201, 455] on button "Review" at bounding box center [1211, 469] width 62 height 28
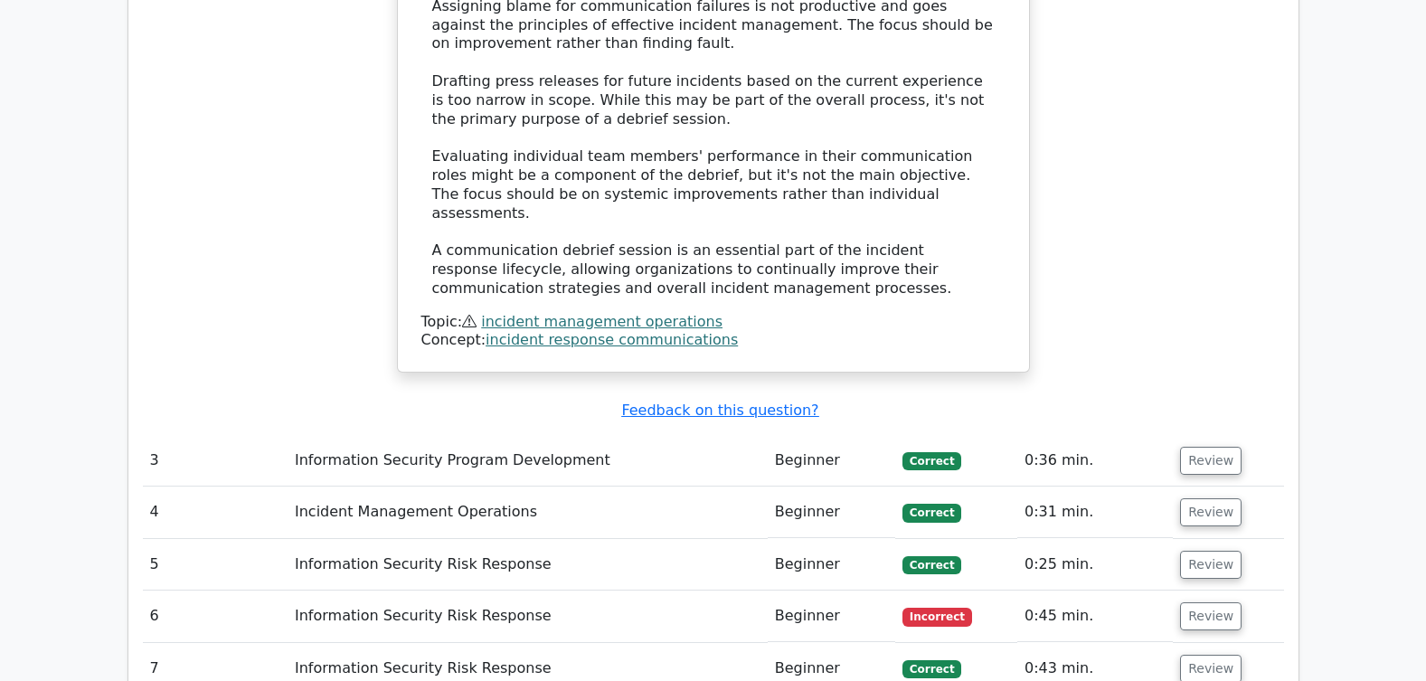
scroll to position [3389, 0]
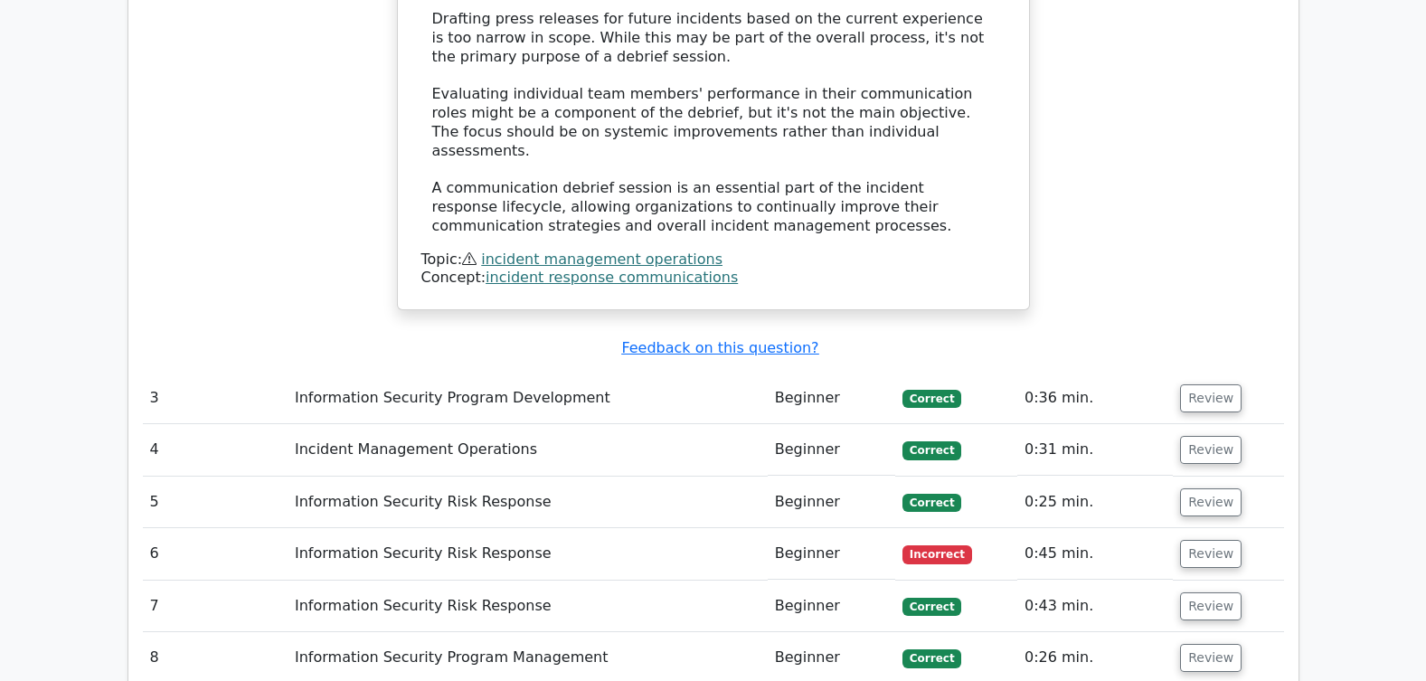
click at [1197, 540] on button "Review" at bounding box center [1211, 554] width 62 height 28
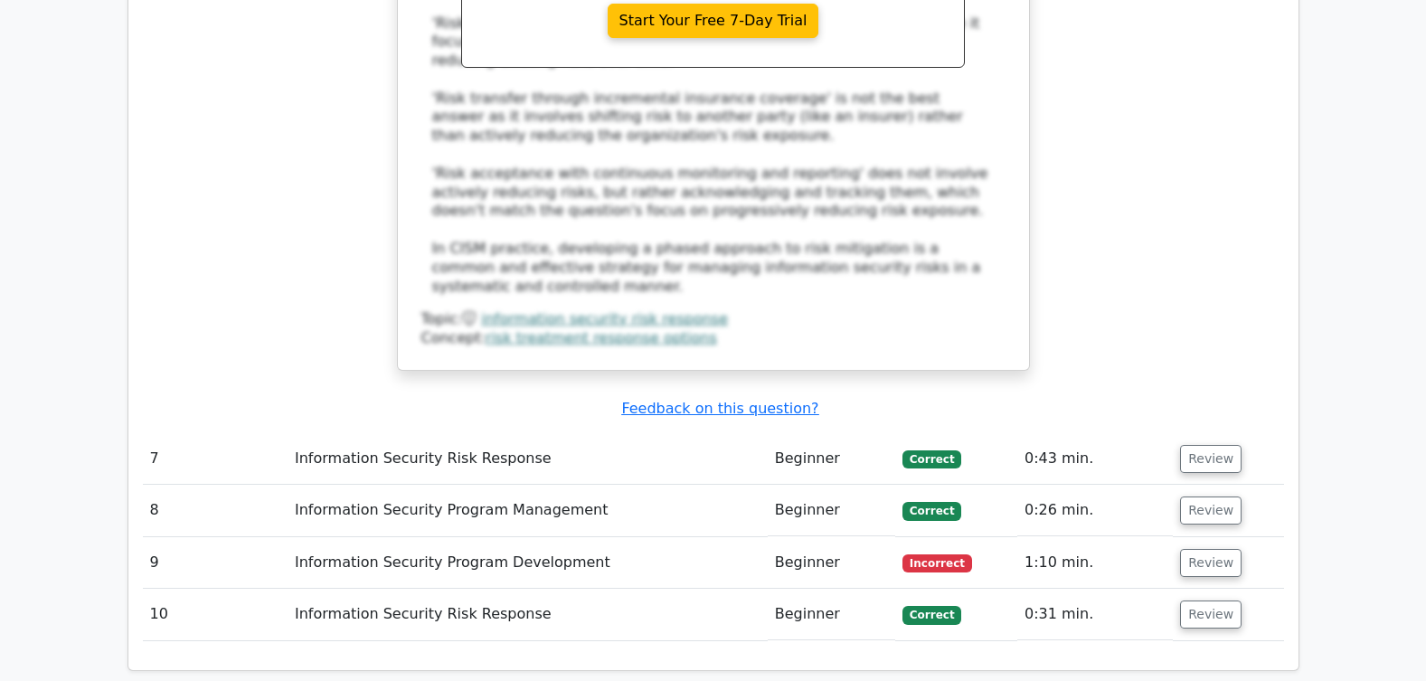
scroll to position [4529, 0]
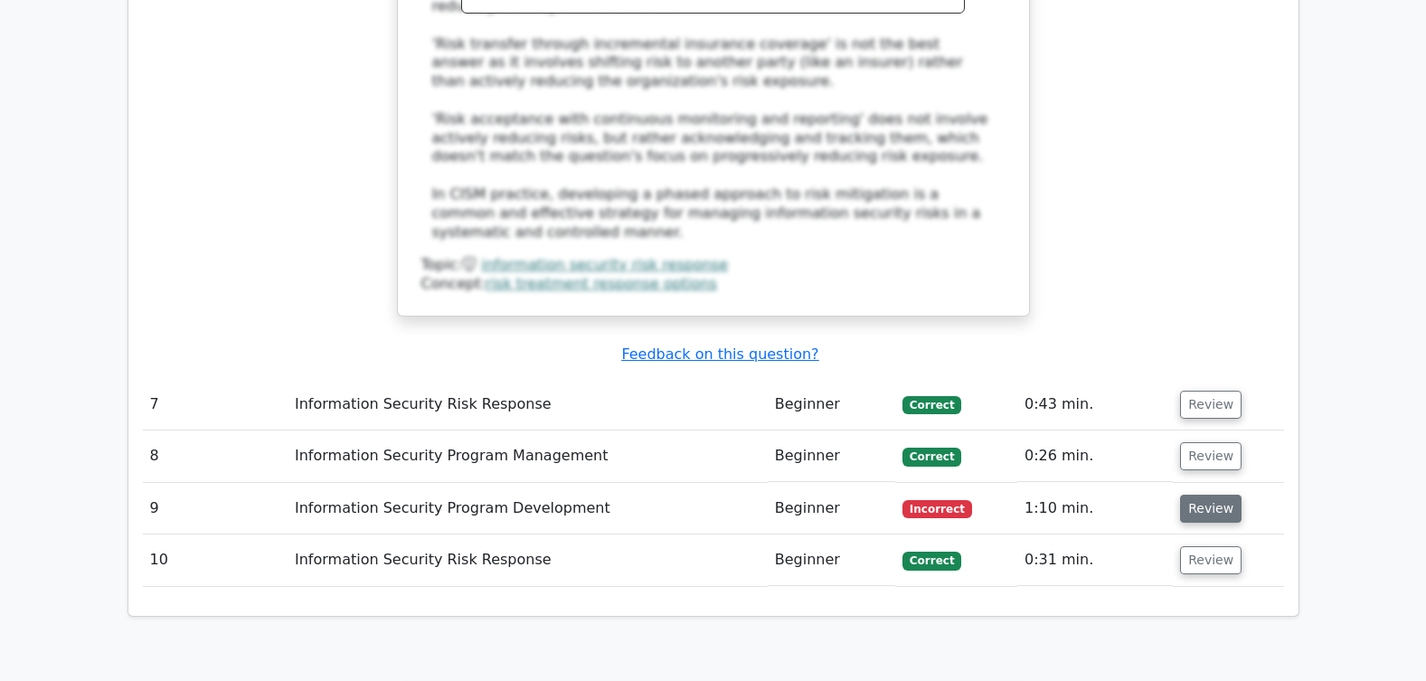
drag, startPoint x: 1199, startPoint y: 336, endPoint x: 1177, endPoint y: 200, distance: 137.5
click at [1199, 495] on button "Review" at bounding box center [1211, 509] width 62 height 28
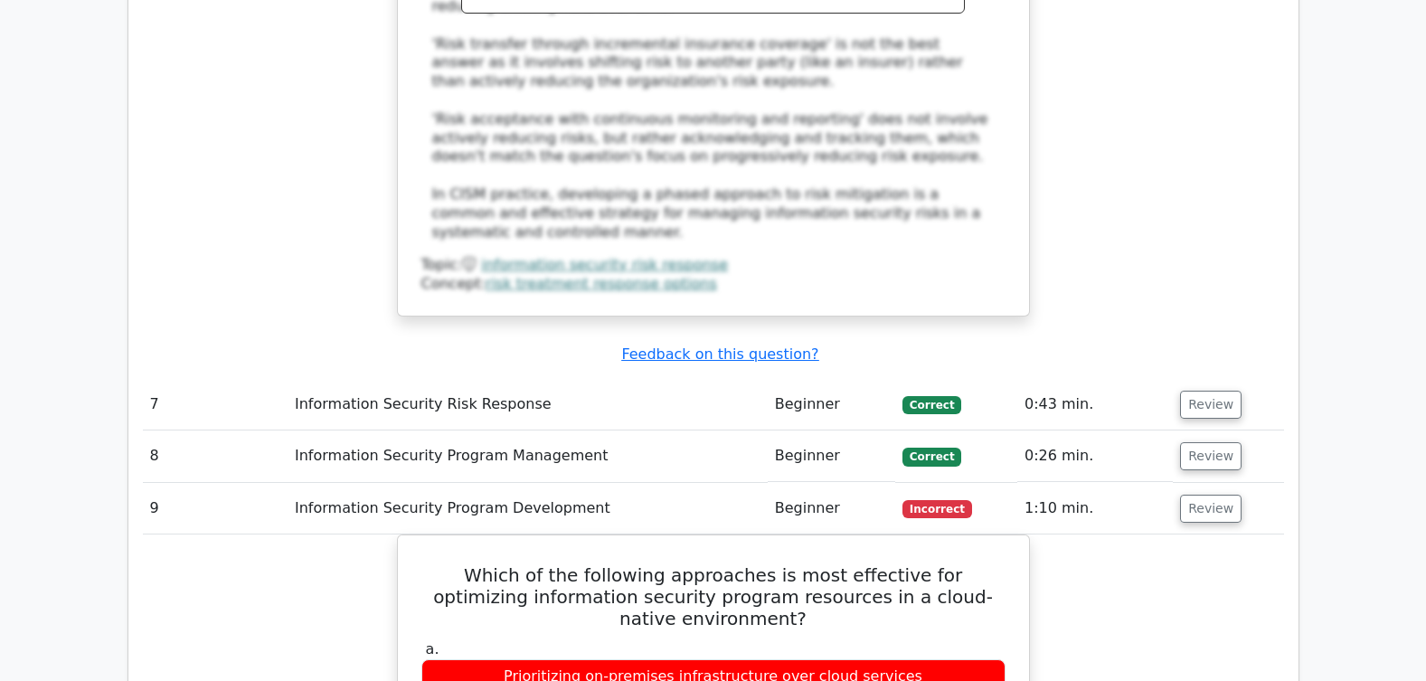
click at [1205, 495] on button "Review" at bounding box center [1211, 509] width 62 height 28
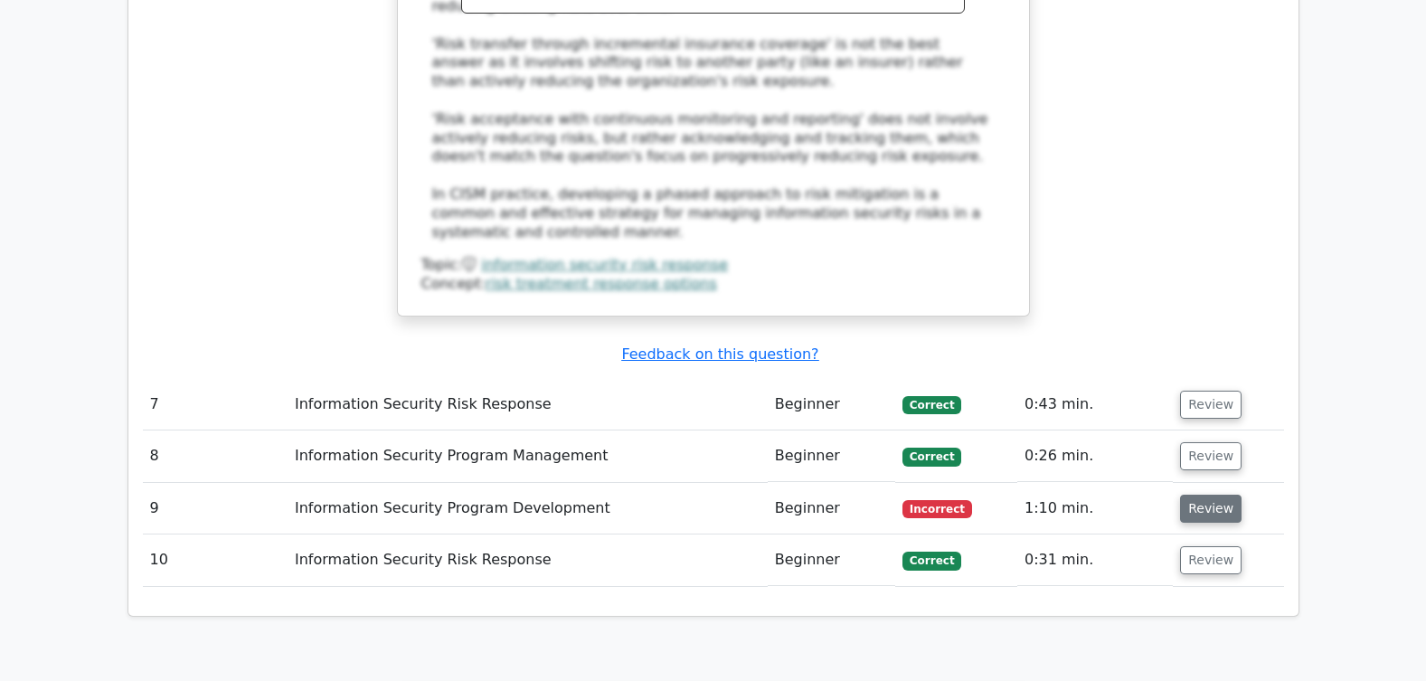
click at [1196, 495] on button "Review" at bounding box center [1211, 509] width 62 height 28
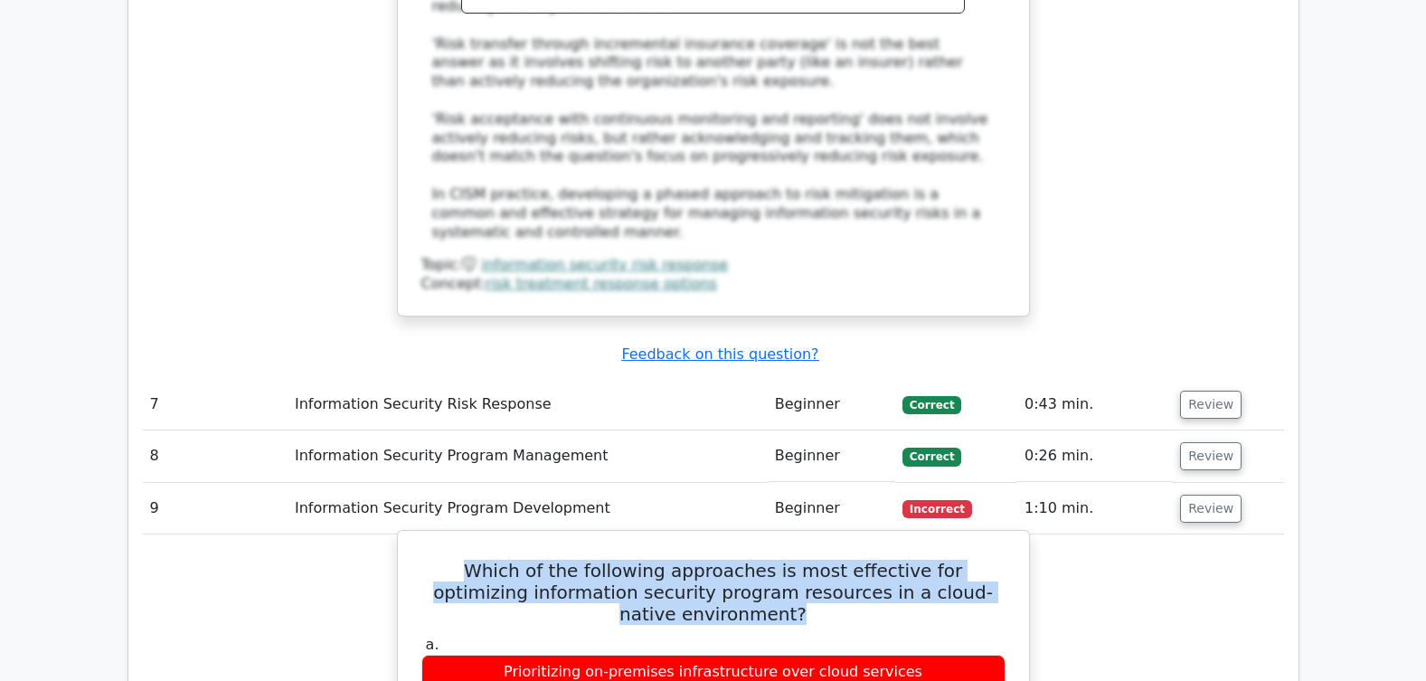
drag, startPoint x: 1014, startPoint y: 414, endPoint x: 425, endPoint y: 391, distance: 589.3
